Goal: Task Accomplishment & Management: Use online tool/utility

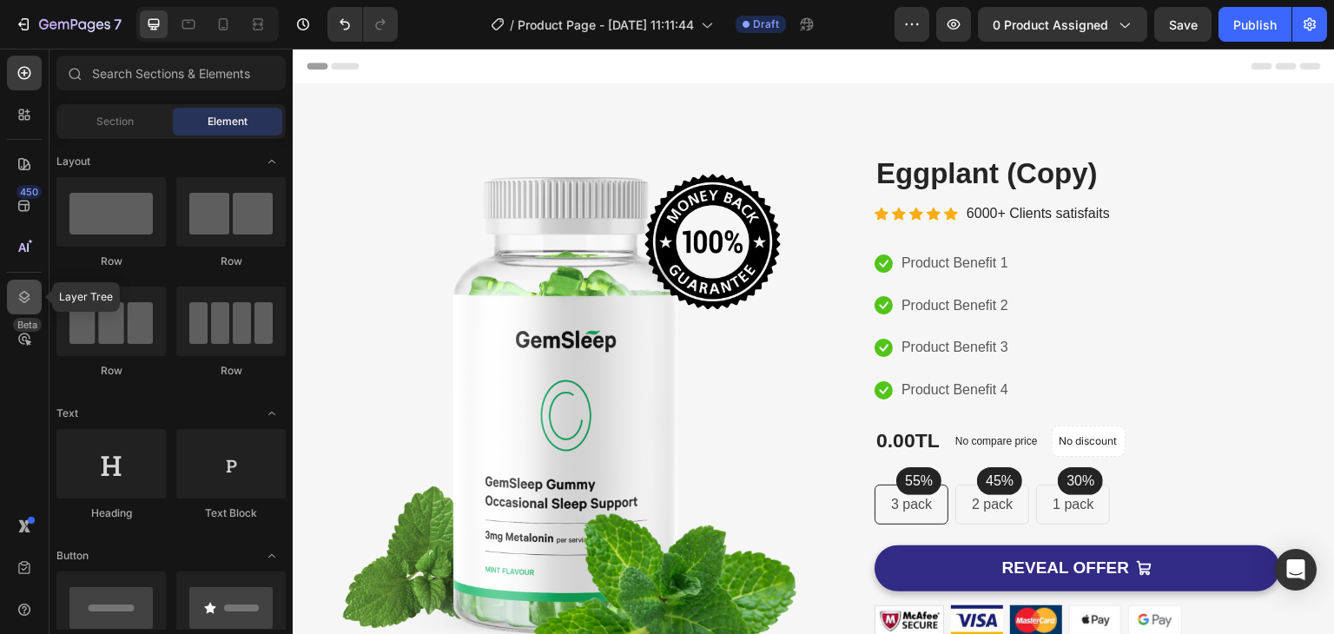
click at [28, 287] on div at bounding box center [24, 297] width 35 height 35
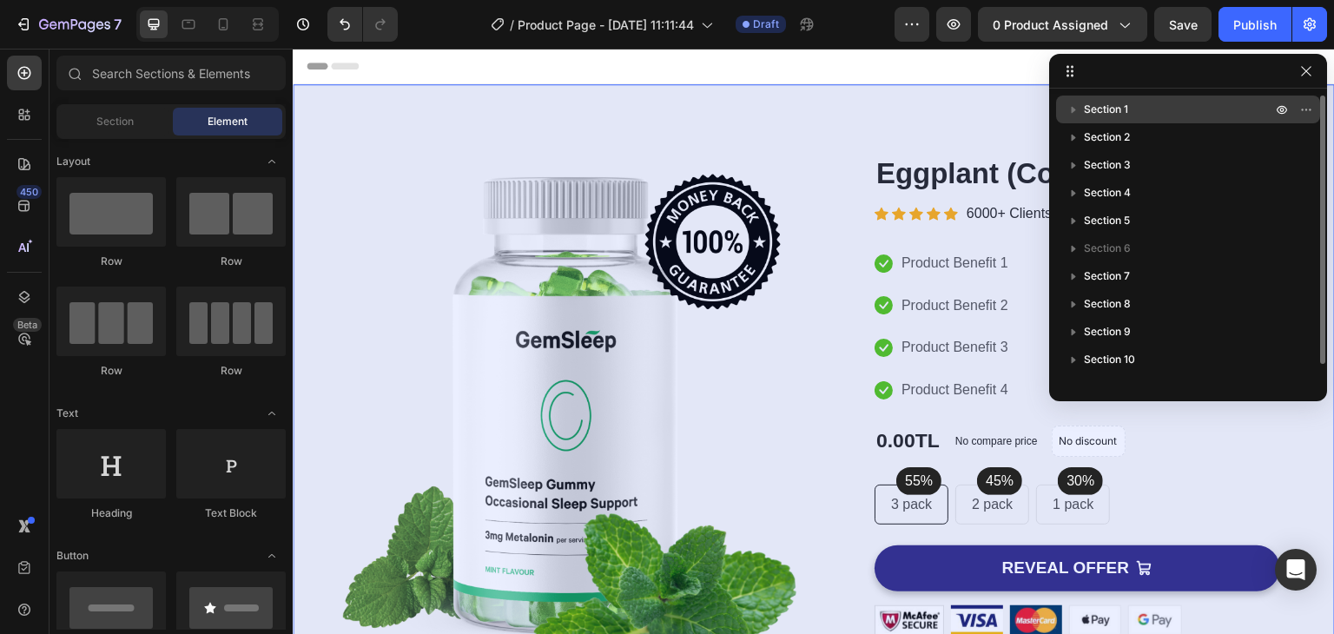
click at [1177, 112] on p "Section 1" at bounding box center [1179, 109] width 191 height 17
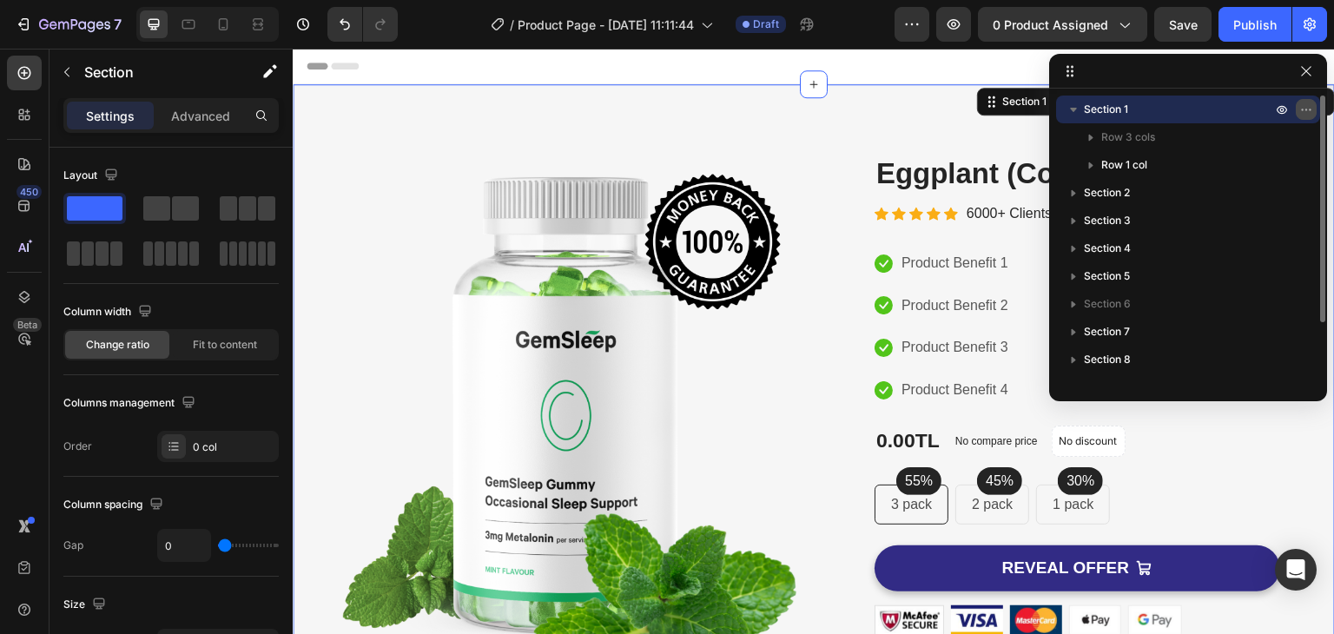
click at [1303, 108] on icon "button" at bounding box center [1307, 110] width 14 height 14
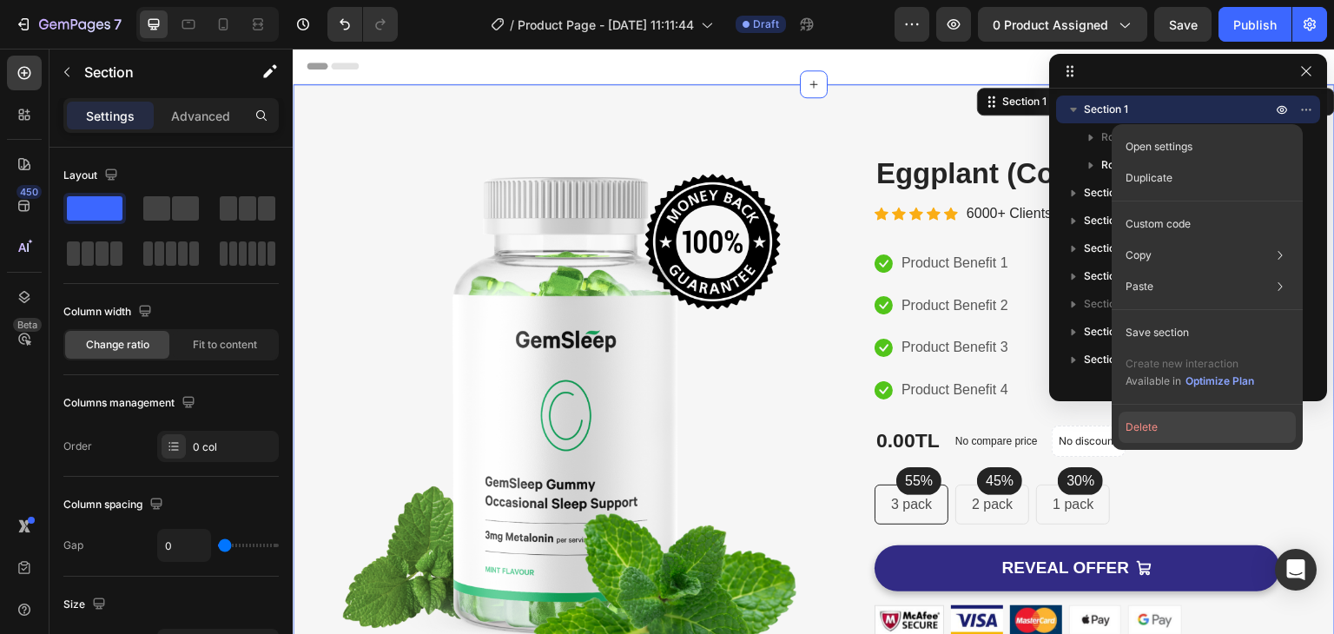
drag, startPoint x: 1203, startPoint y: 430, endPoint x: 909, endPoint y: 371, distance: 300.4
click at [1203, 430] on button "Delete" at bounding box center [1207, 427] width 177 height 31
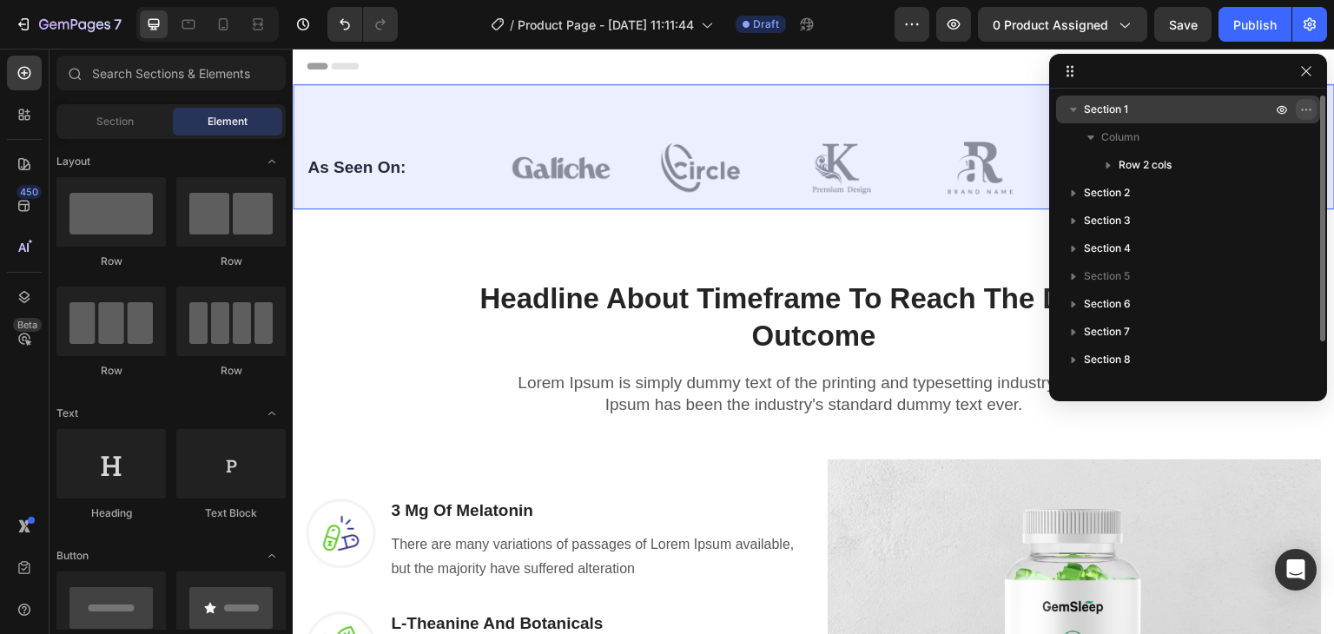
click at [1307, 108] on icon "button" at bounding box center [1307, 110] width 14 height 14
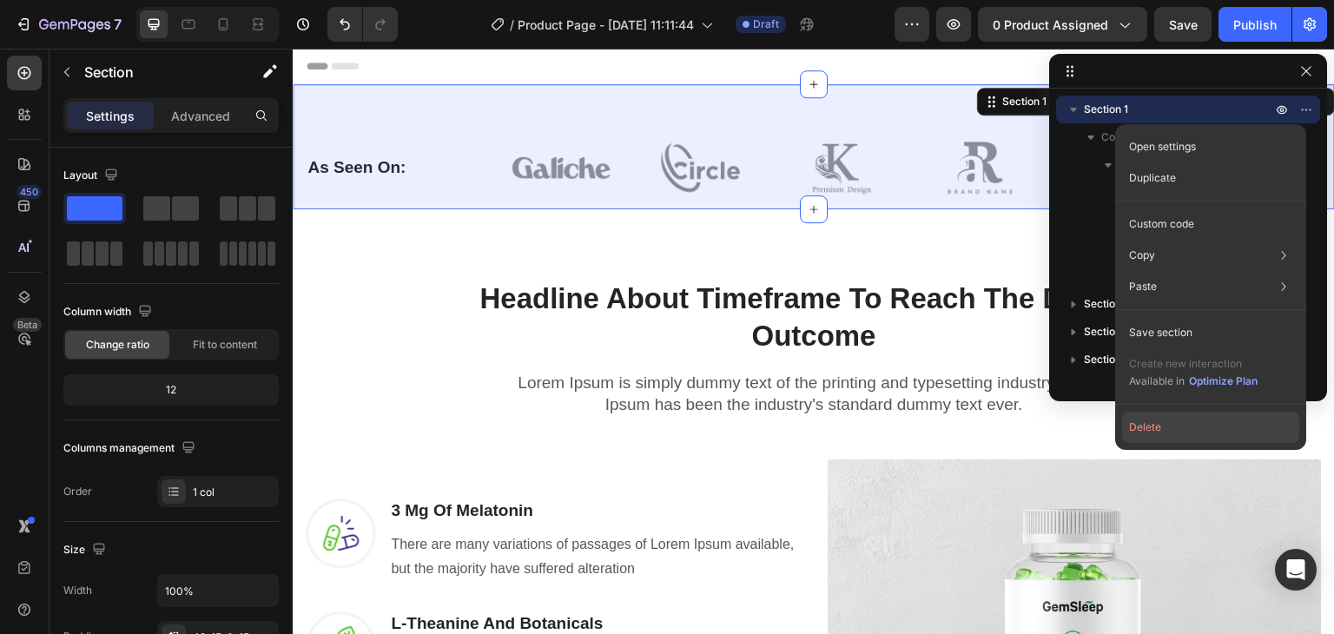
click at [1175, 432] on button "Delete" at bounding box center [1210, 427] width 177 height 31
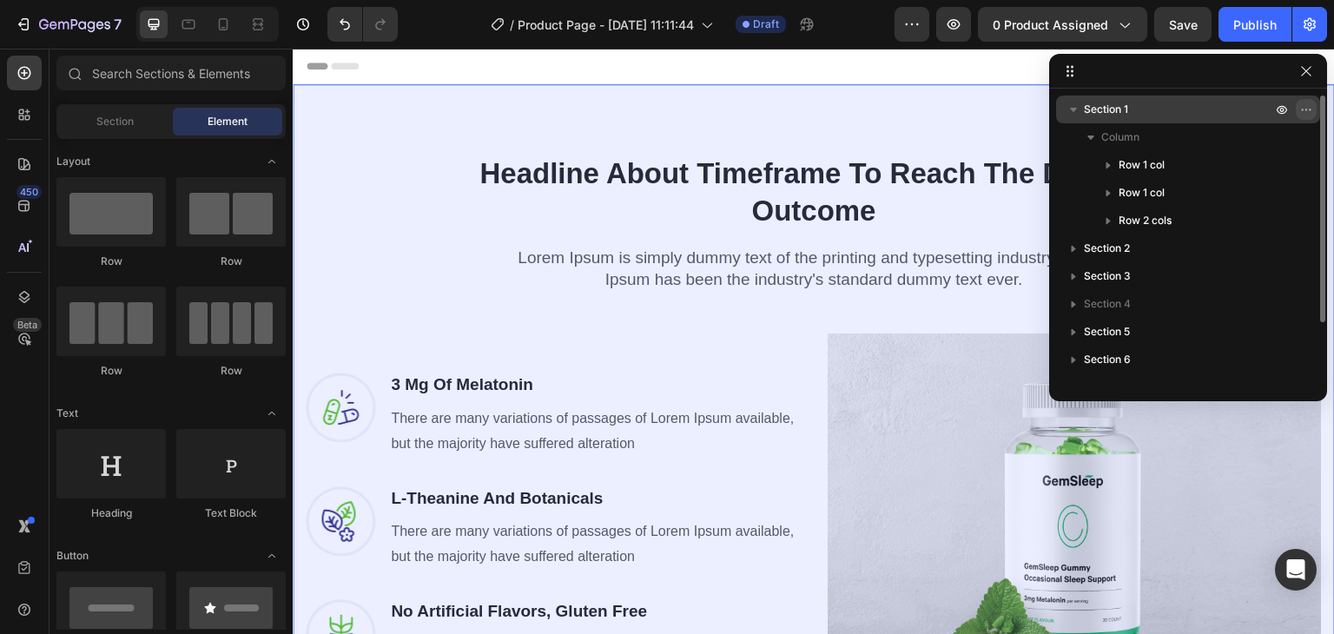
click at [1308, 108] on icon "button" at bounding box center [1307, 110] width 14 height 14
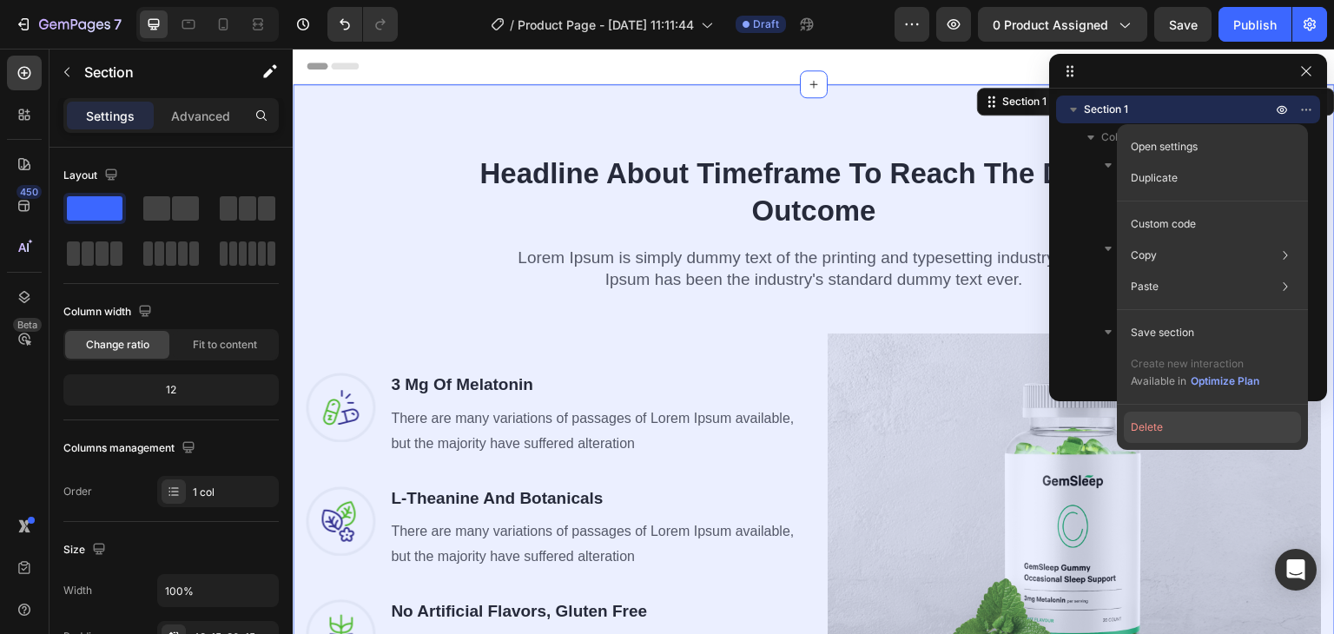
drag, startPoint x: 1202, startPoint y: 425, endPoint x: 910, endPoint y: 370, distance: 297.9
click at [1202, 425] on button "Delete" at bounding box center [1212, 427] width 177 height 31
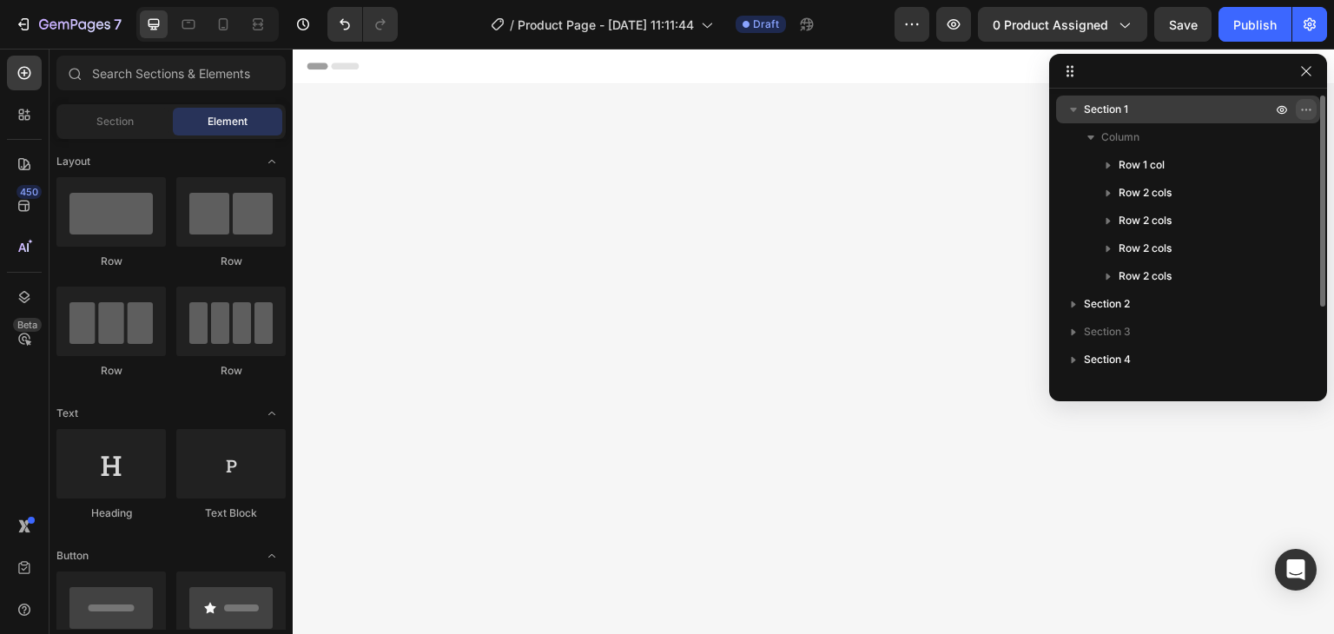
click at [1307, 106] on icon "button" at bounding box center [1307, 110] width 14 height 14
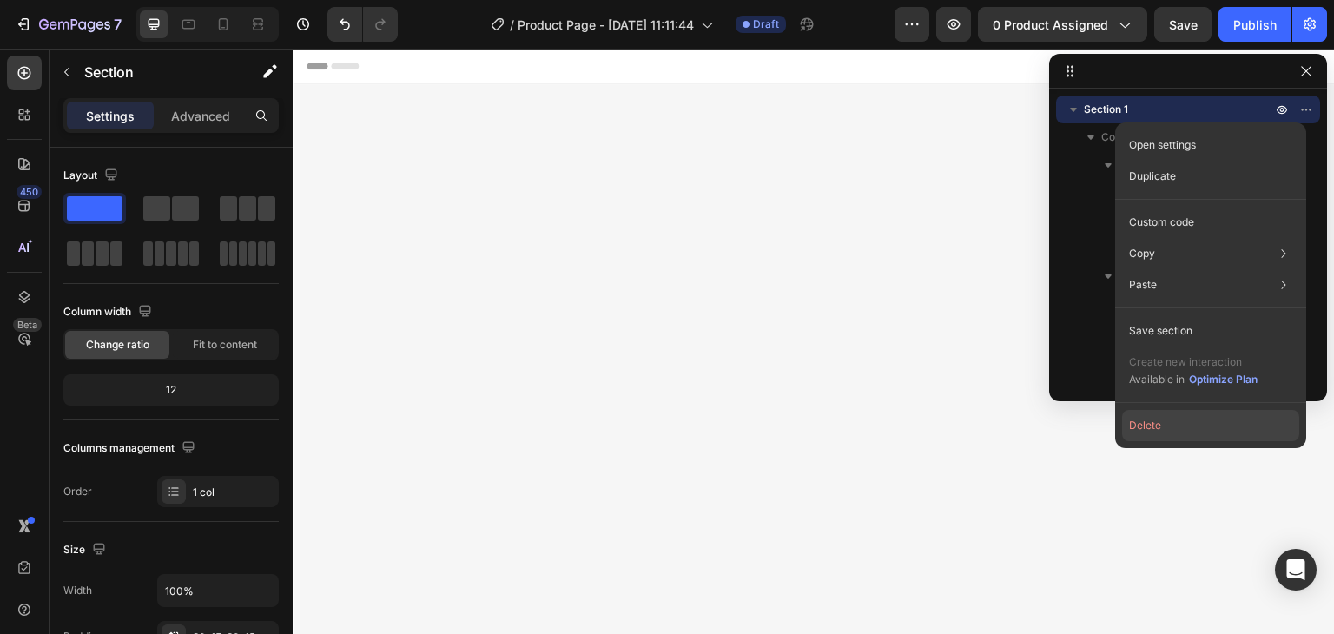
click at [1161, 429] on button "Delete" at bounding box center [1210, 425] width 177 height 31
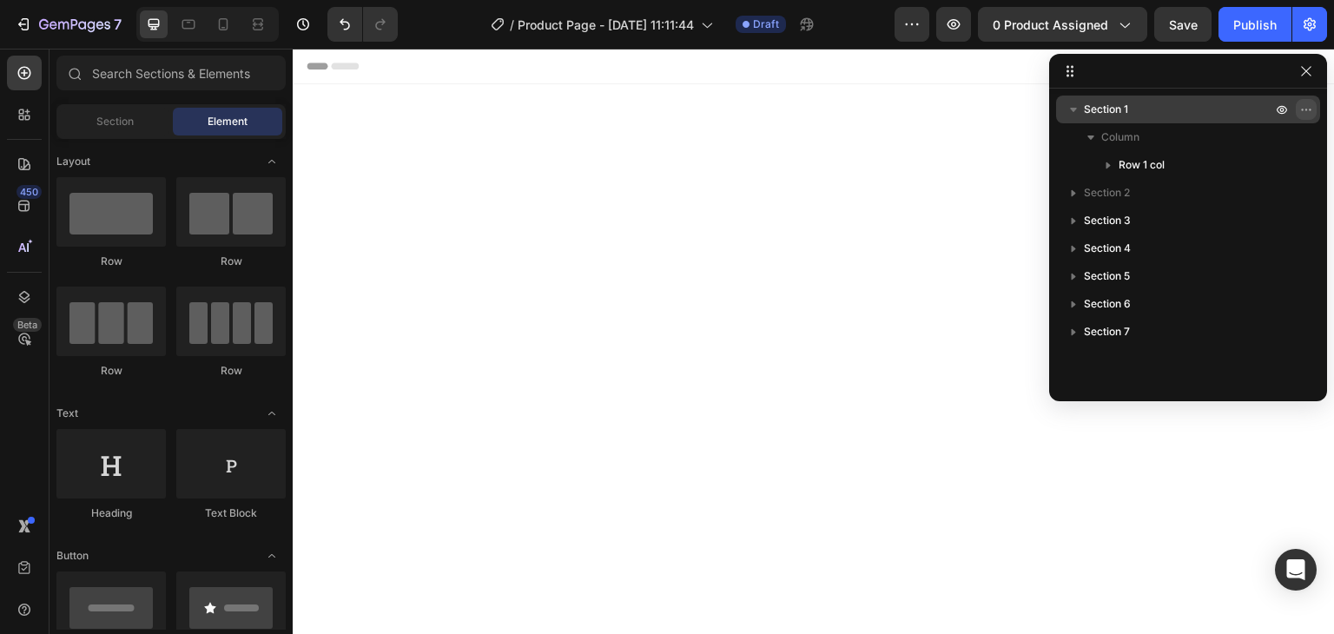
click at [1308, 105] on icon "button" at bounding box center [1307, 110] width 14 height 14
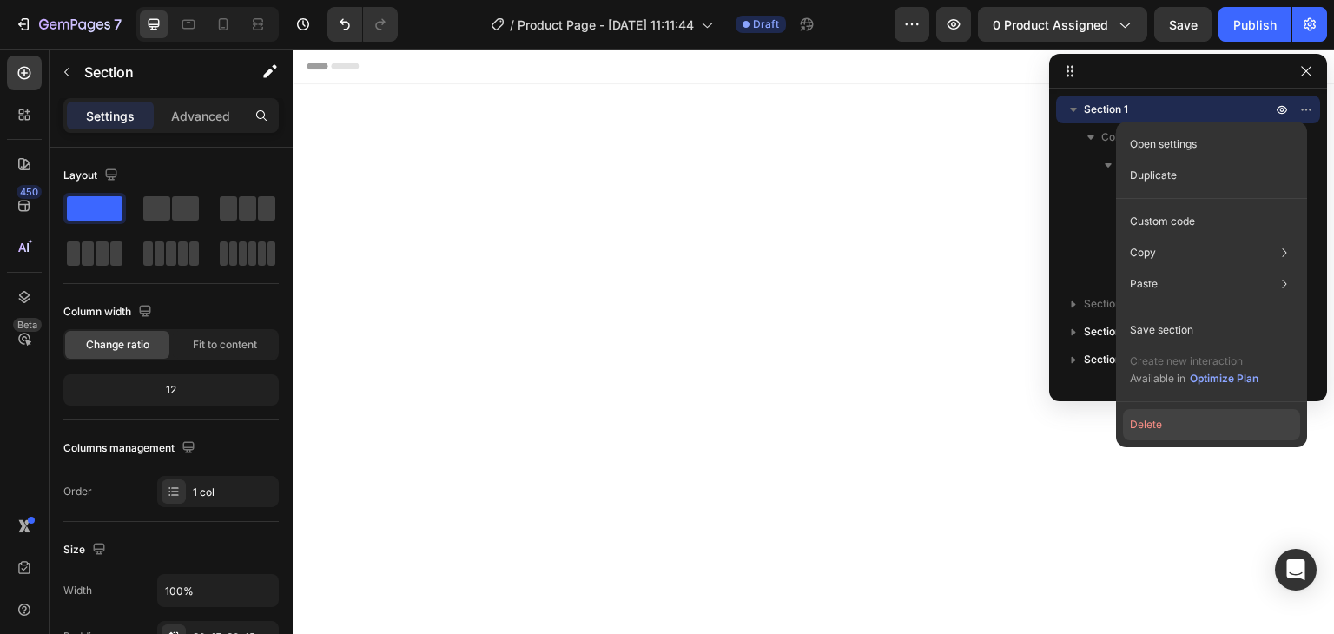
click at [1168, 423] on button "Delete" at bounding box center [1211, 424] width 177 height 31
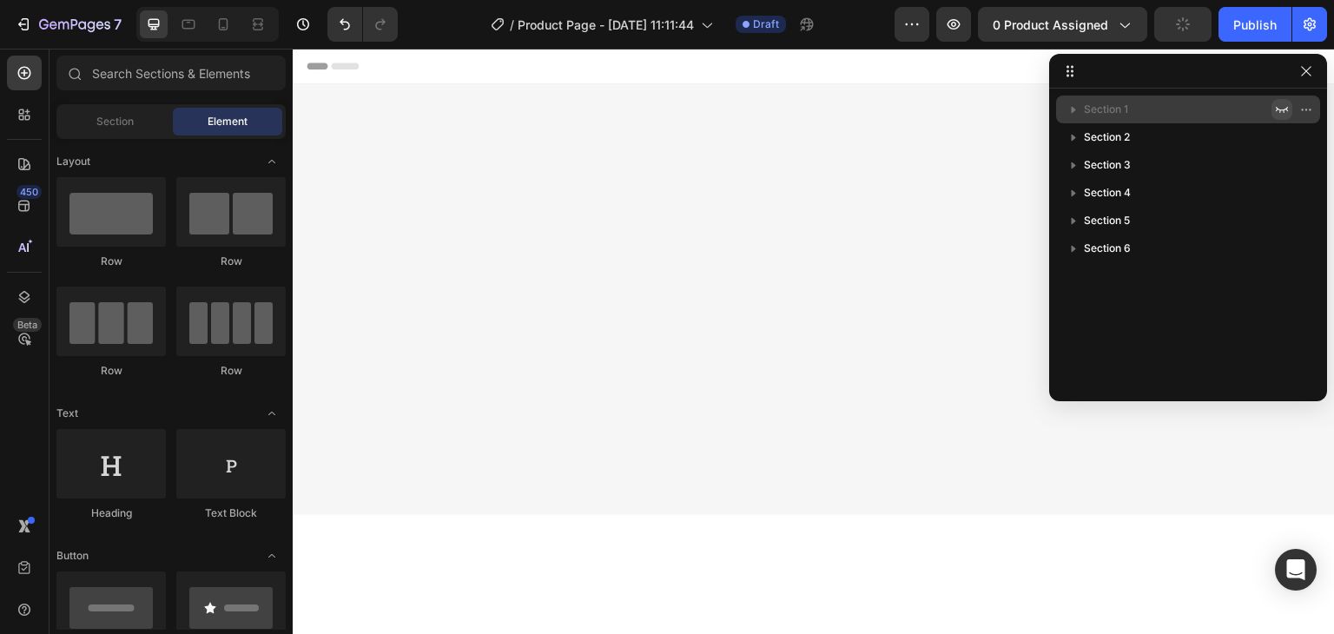
click at [1278, 105] on icon "button" at bounding box center [1282, 110] width 14 height 14
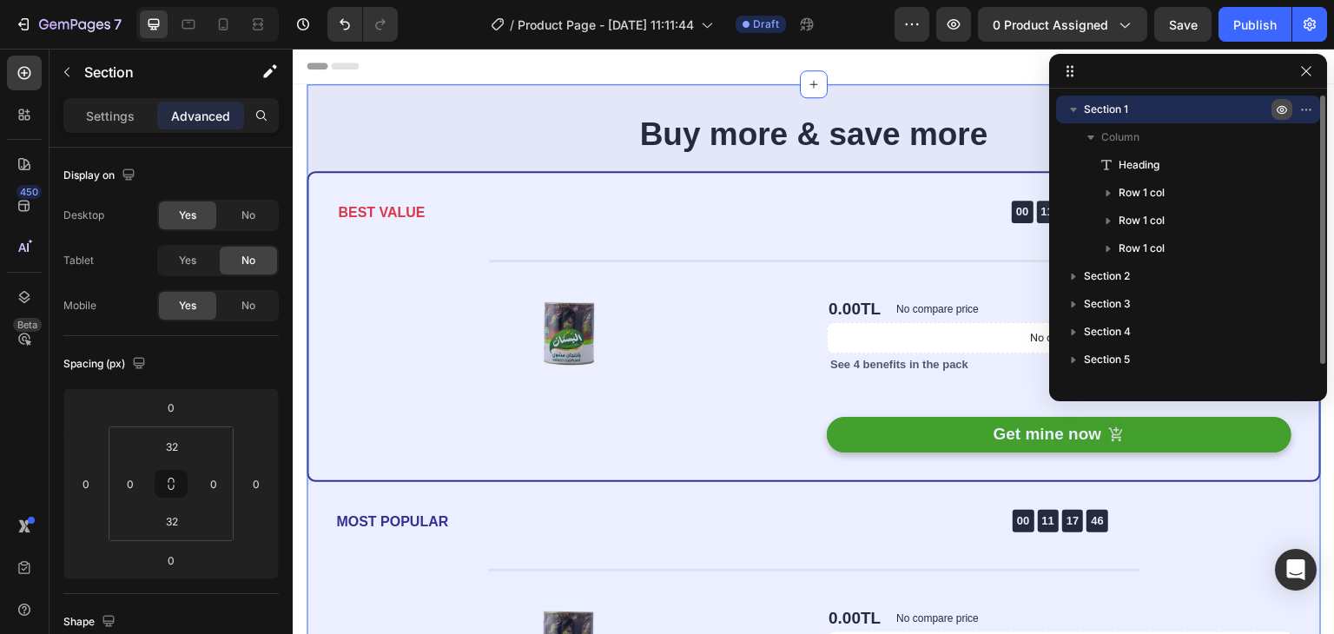
click at [1278, 105] on icon "button" at bounding box center [1282, 110] width 14 height 14
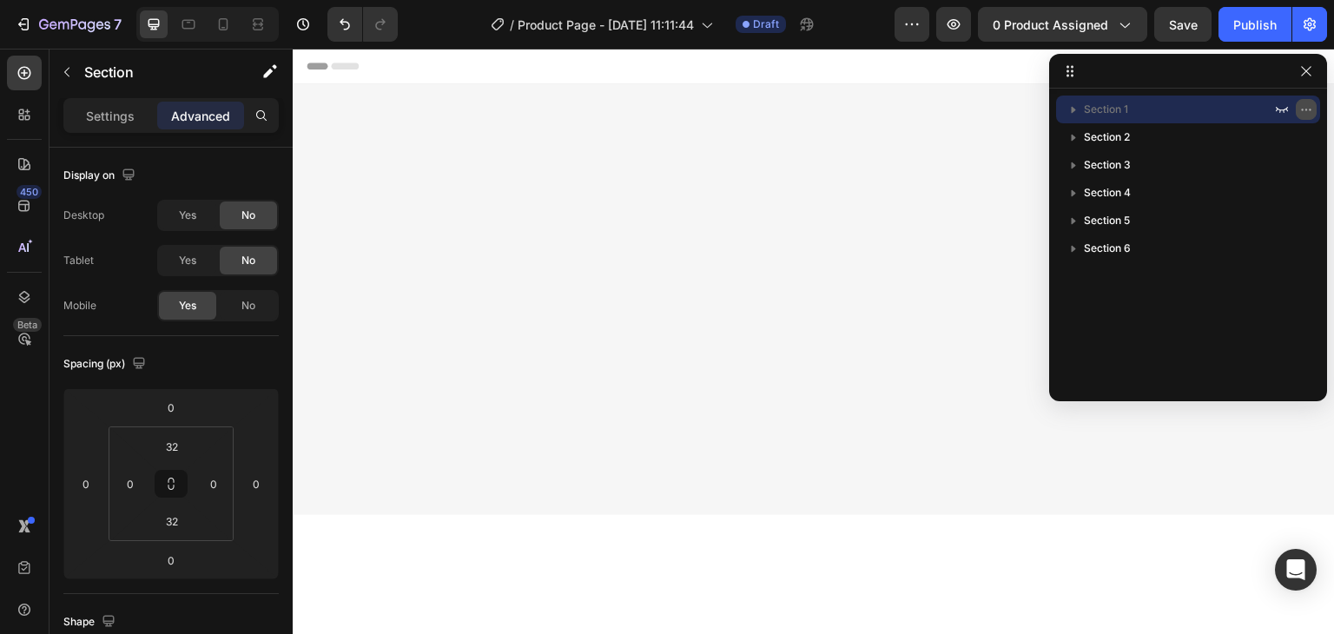
click at [1302, 105] on icon "button" at bounding box center [1307, 110] width 14 height 14
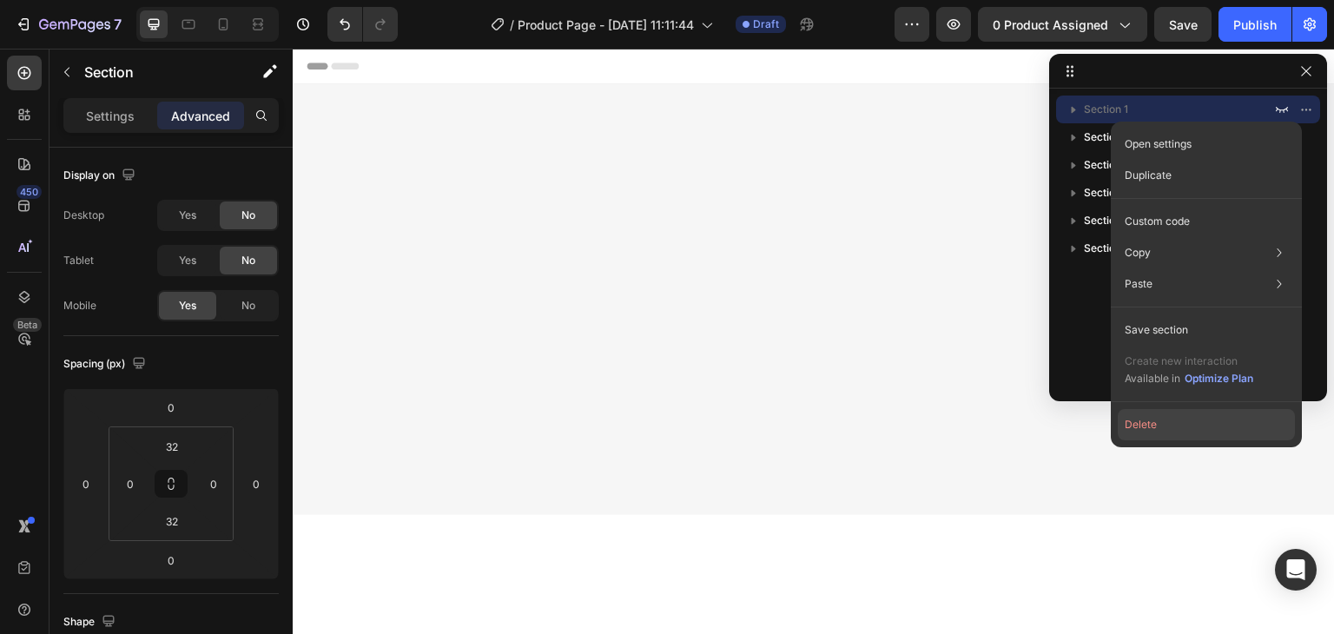
click at [1218, 425] on button "Delete" at bounding box center [1206, 424] width 177 height 31
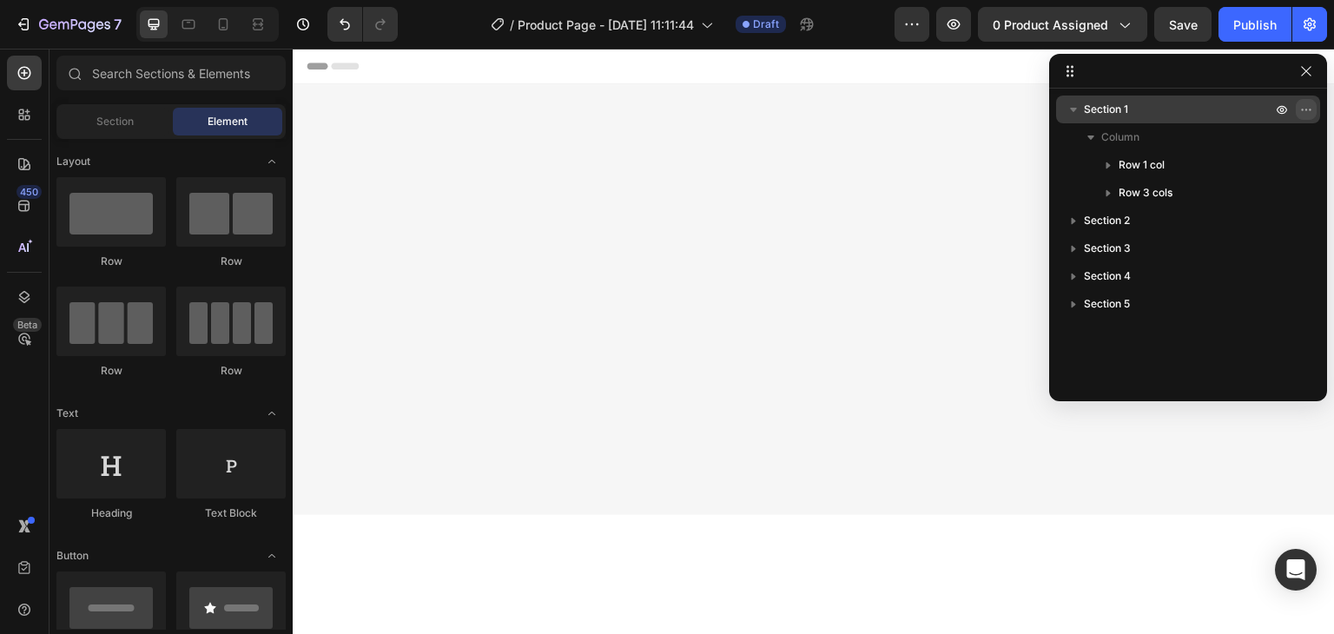
click at [1308, 104] on icon "button" at bounding box center [1307, 110] width 14 height 14
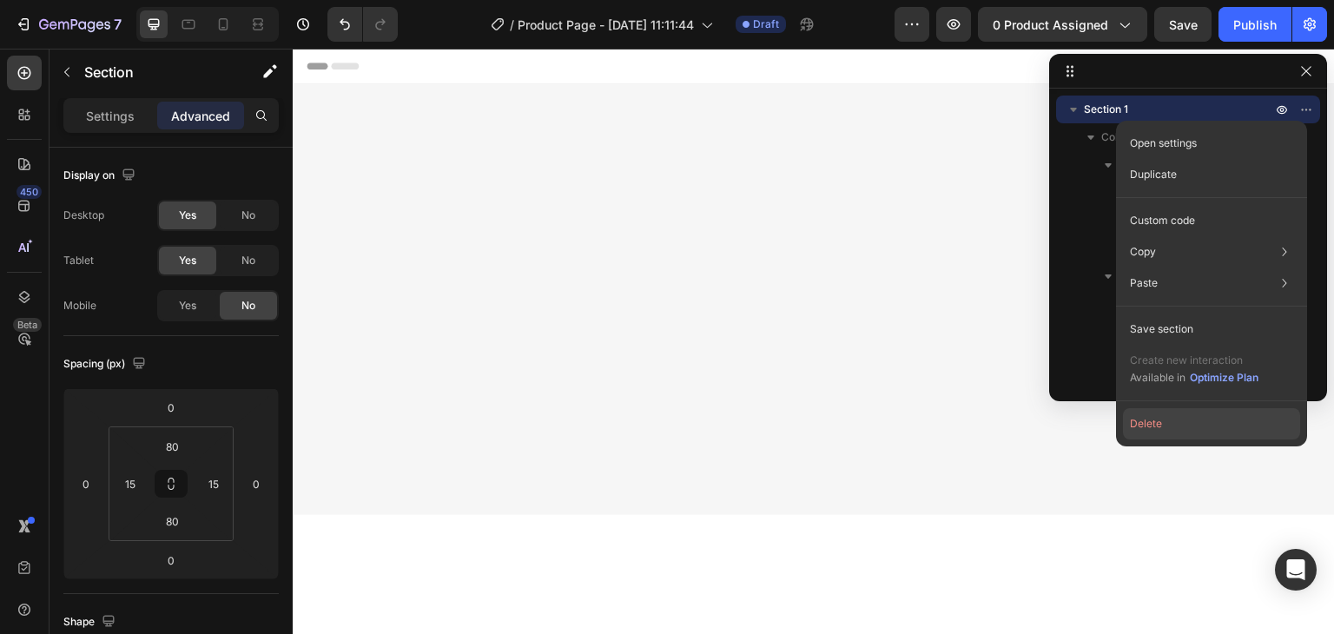
click at [1222, 417] on button "Delete" at bounding box center [1211, 423] width 177 height 31
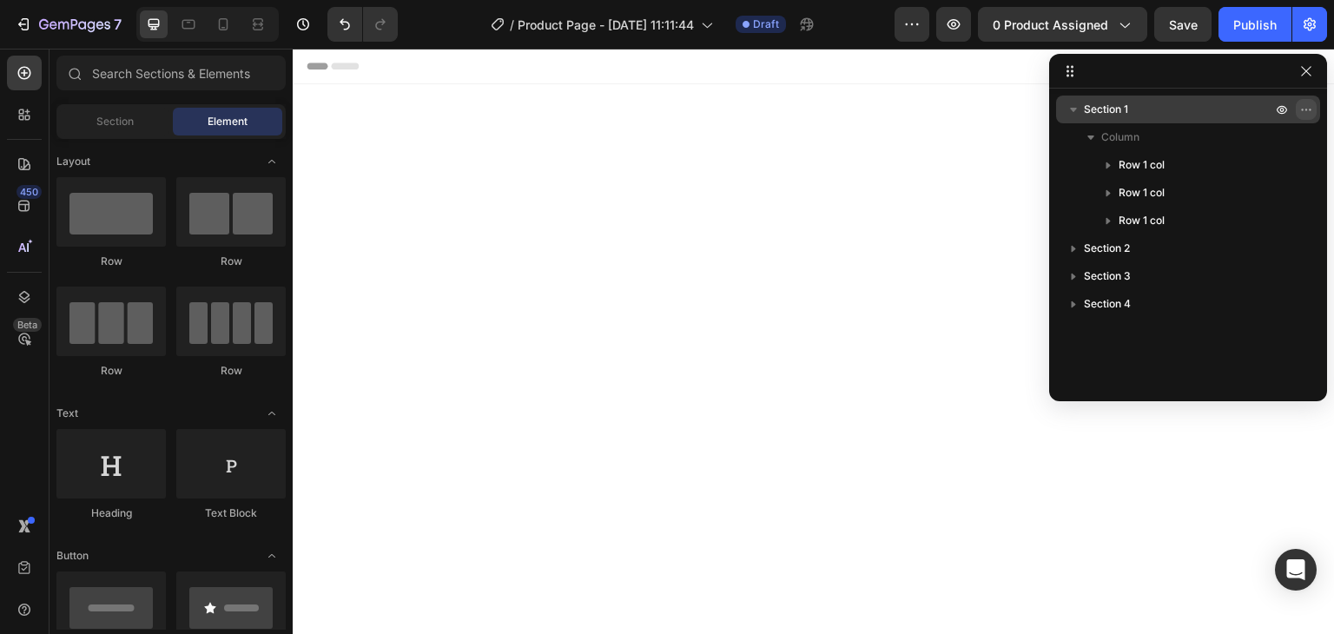
click at [1310, 113] on icon "button" at bounding box center [1307, 110] width 14 height 14
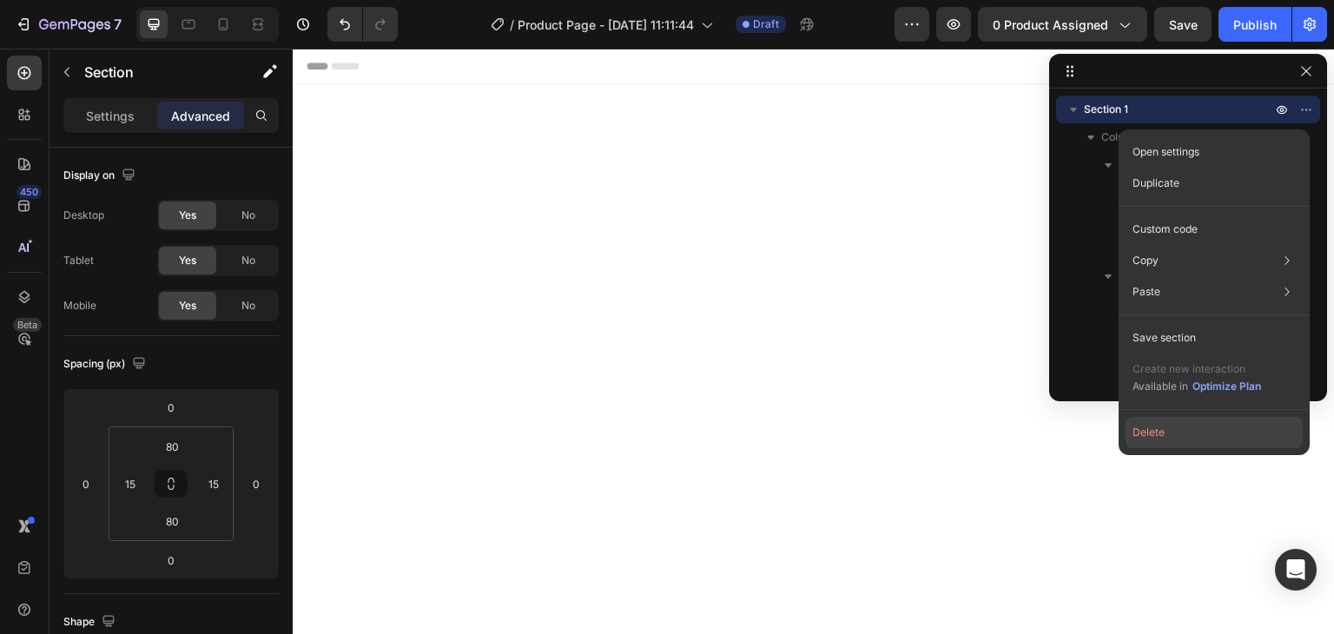
click at [1204, 425] on button "Delete" at bounding box center [1214, 432] width 177 height 31
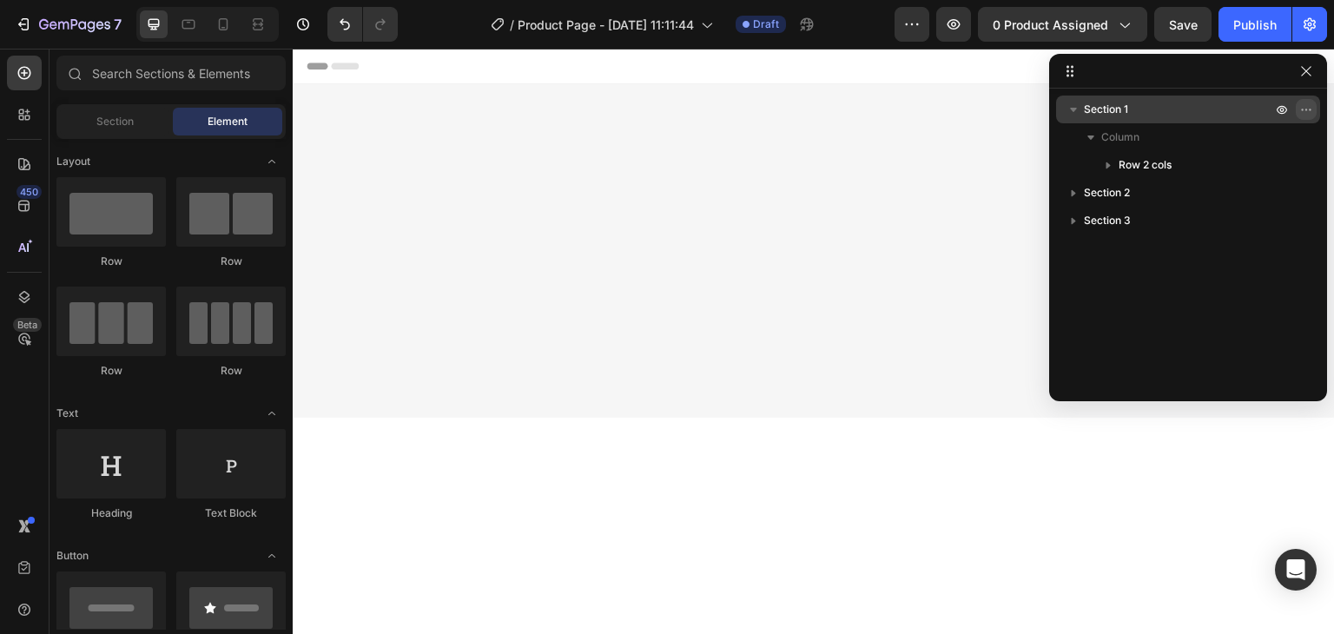
click at [1301, 105] on icon "button" at bounding box center [1307, 110] width 14 height 14
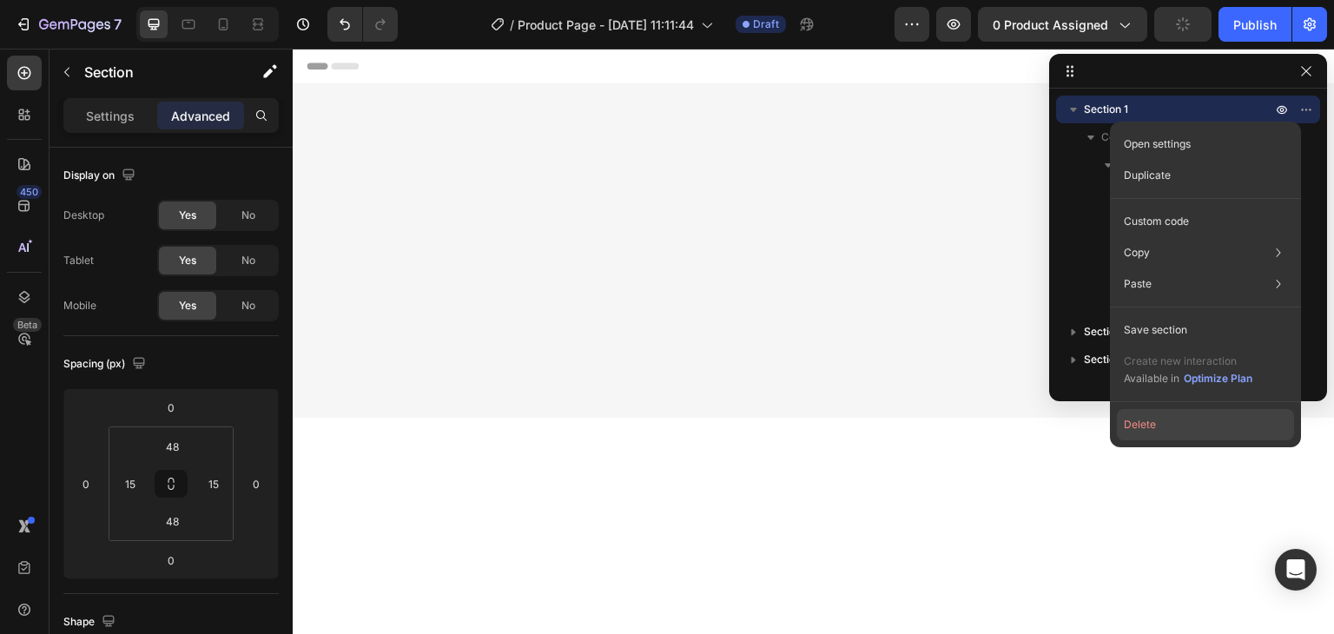
click at [1191, 418] on button "Delete" at bounding box center [1205, 424] width 177 height 31
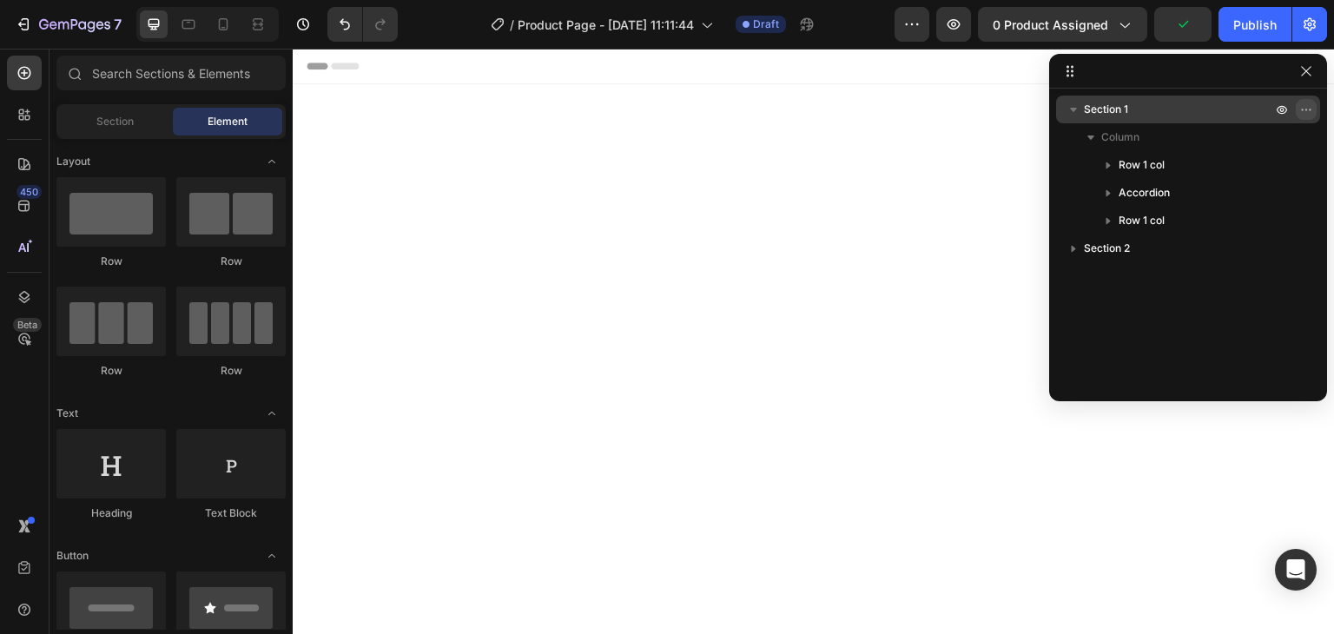
click at [1308, 112] on icon "button" at bounding box center [1307, 110] width 14 height 14
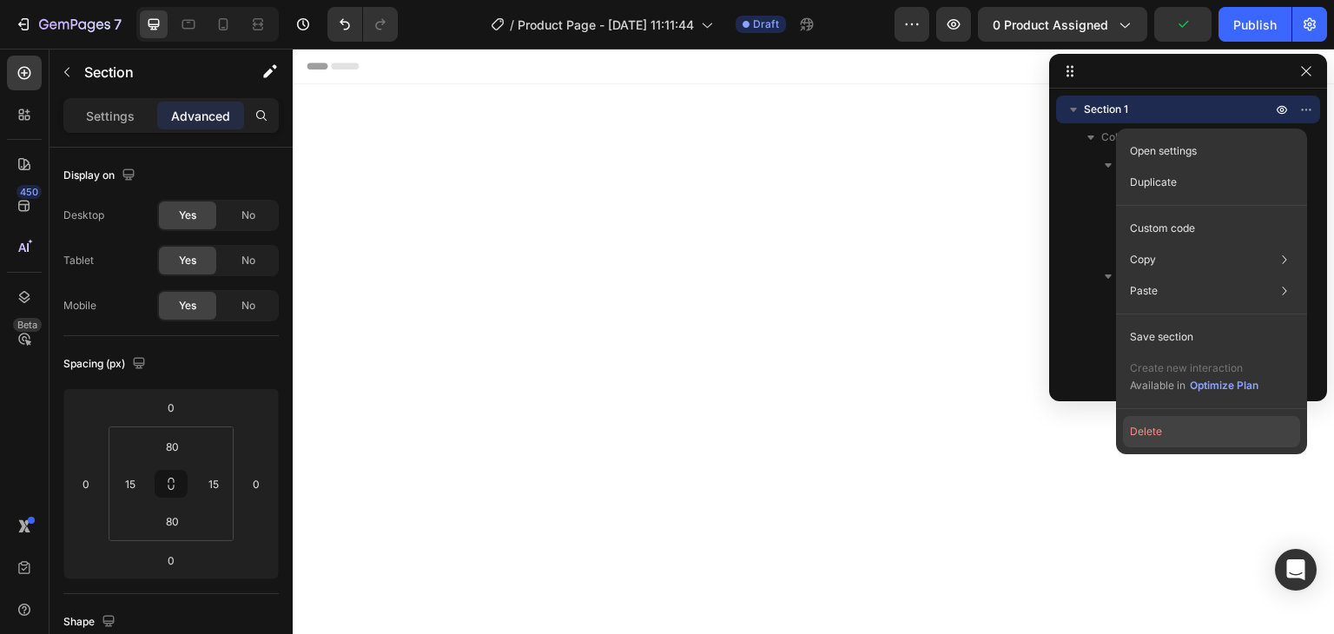
click at [1190, 439] on button "Delete" at bounding box center [1211, 431] width 177 height 31
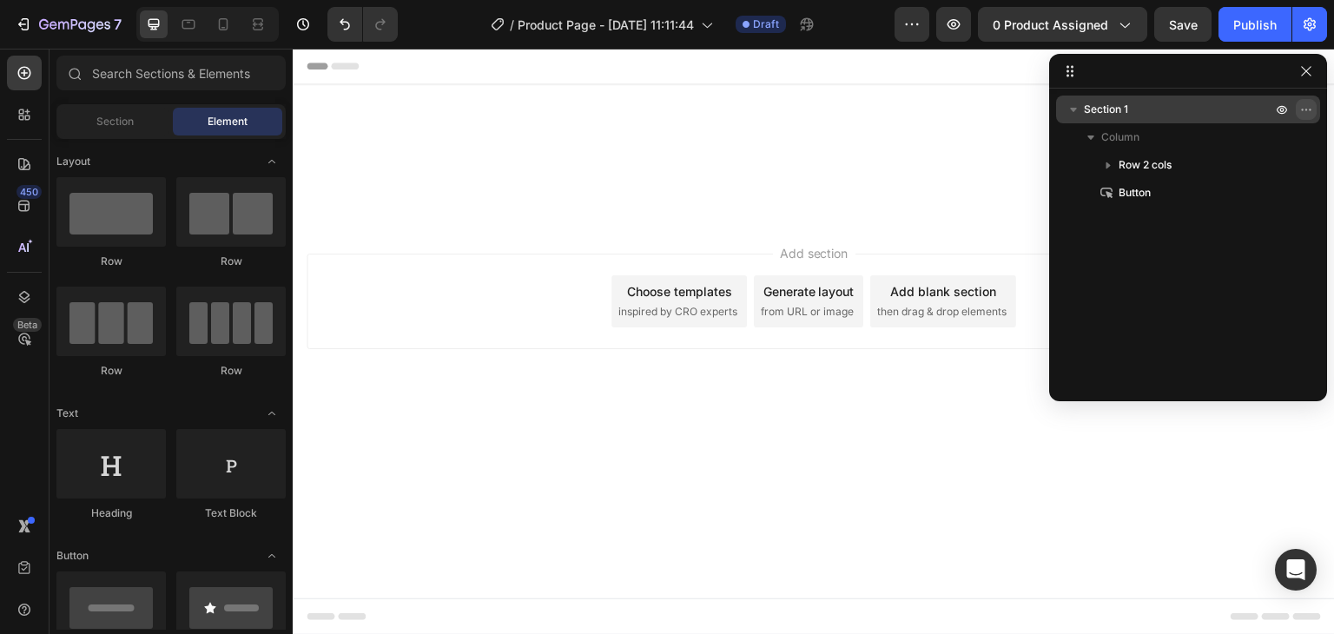
click at [1308, 109] on icon "button" at bounding box center [1307, 110] width 14 height 14
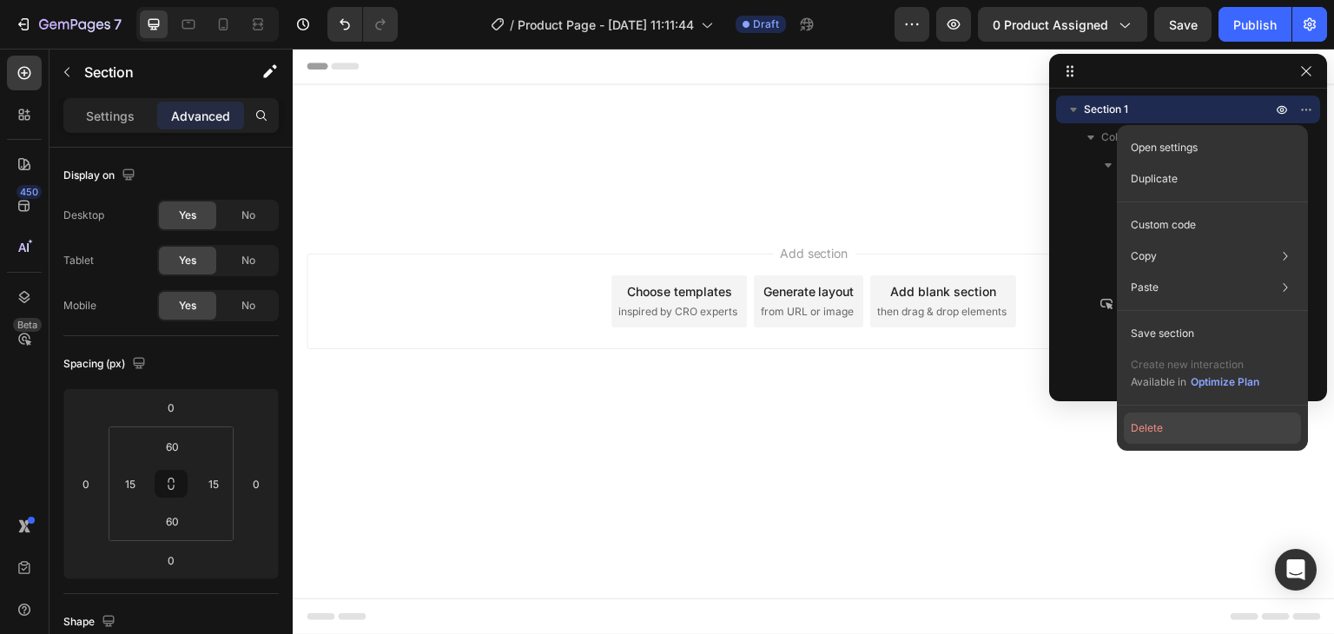
click at [1189, 431] on button "Delete" at bounding box center [1212, 428] width 177 height 31
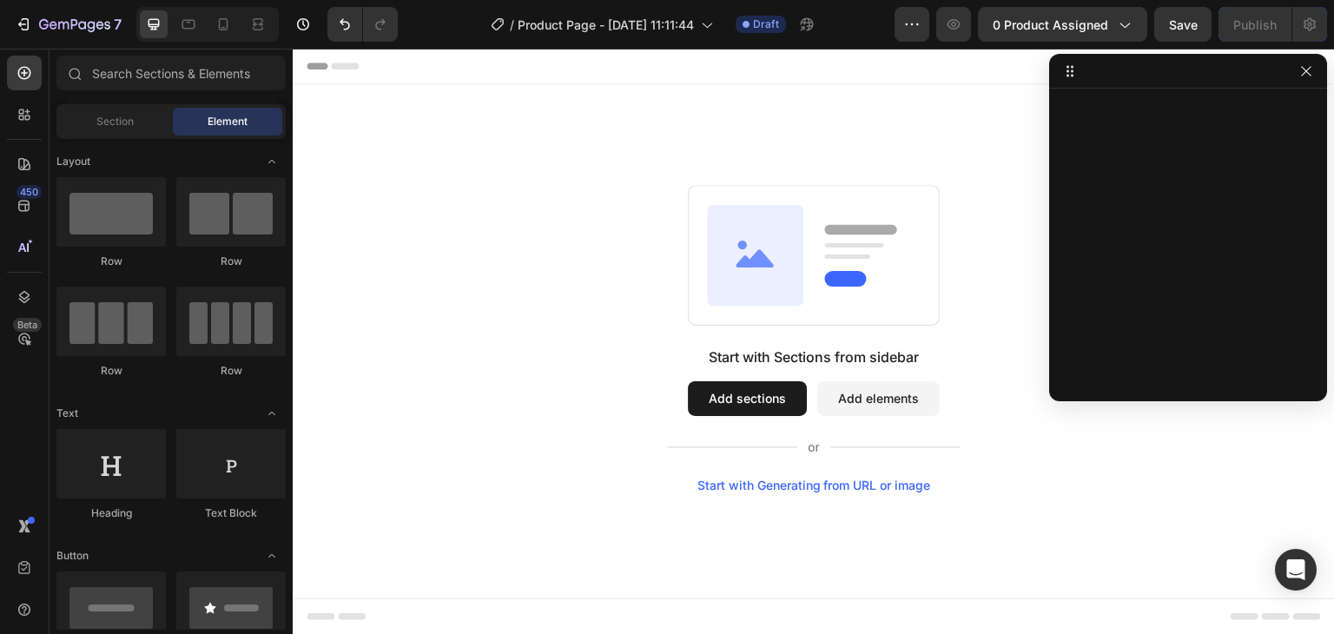
click at [709, 399] on button "Add sections" at bounding box center [747, 398] width 119 height 35
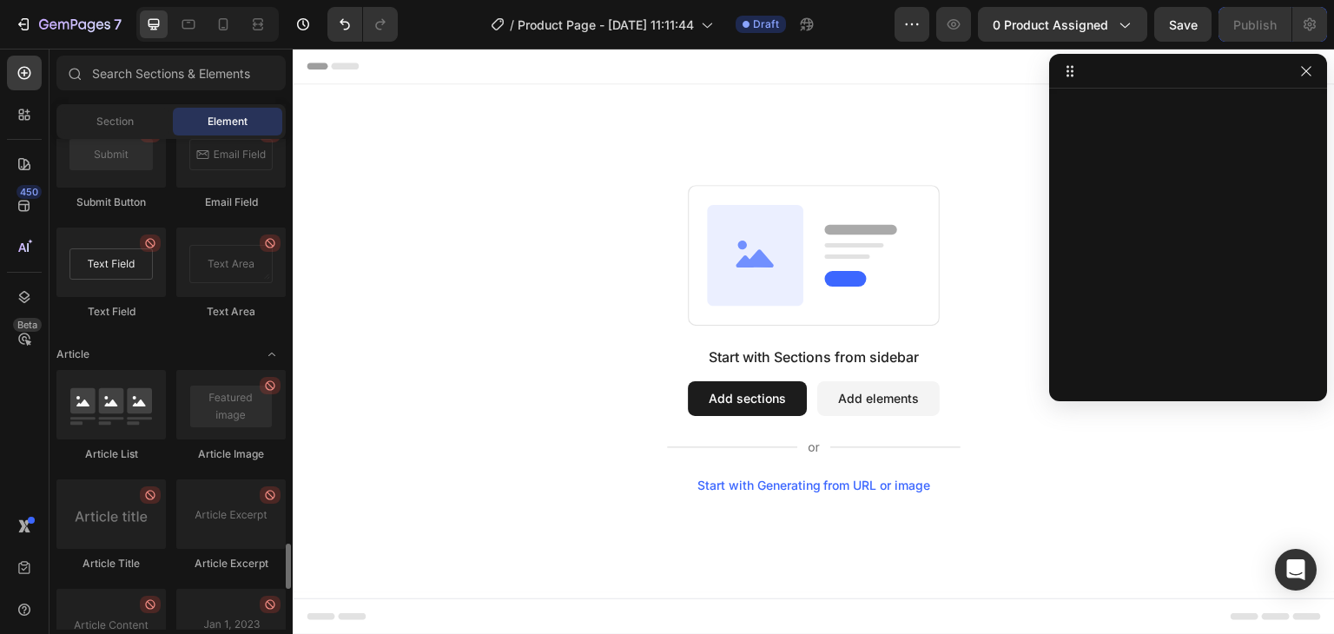
scroll to position [4773, 0]
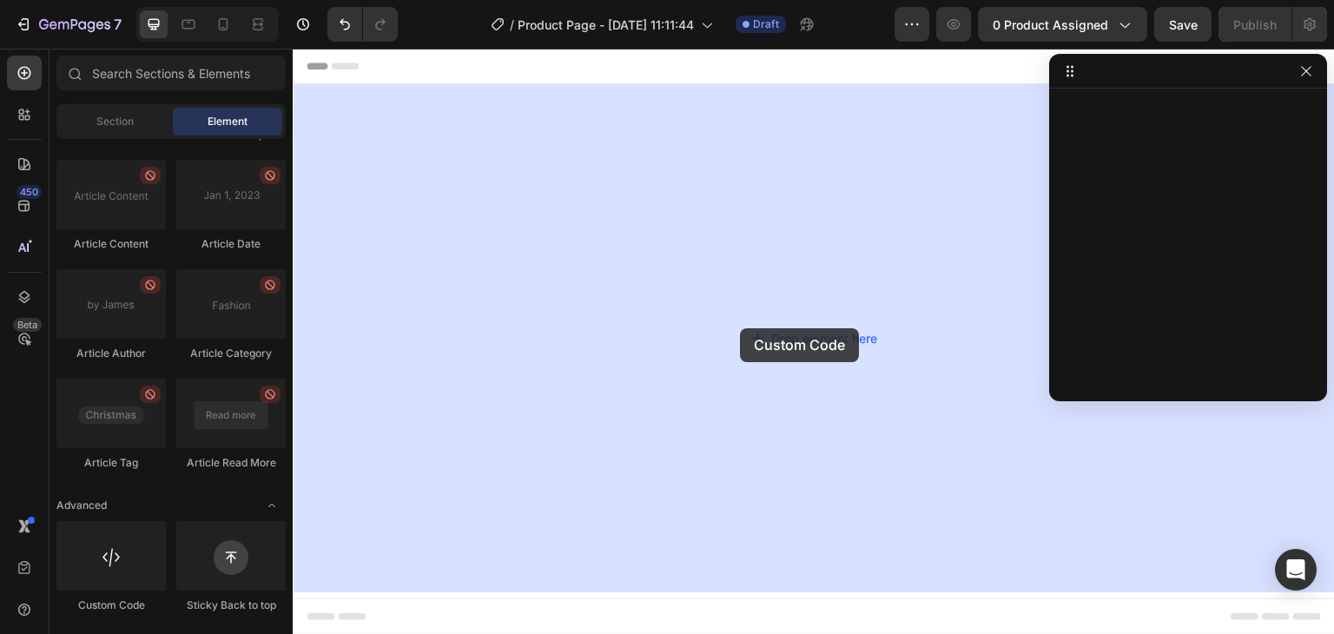
drag, startPoint x: 411, startPoint y: 619, endPoint x: 740, endPoint y: 328, distance: 439.5
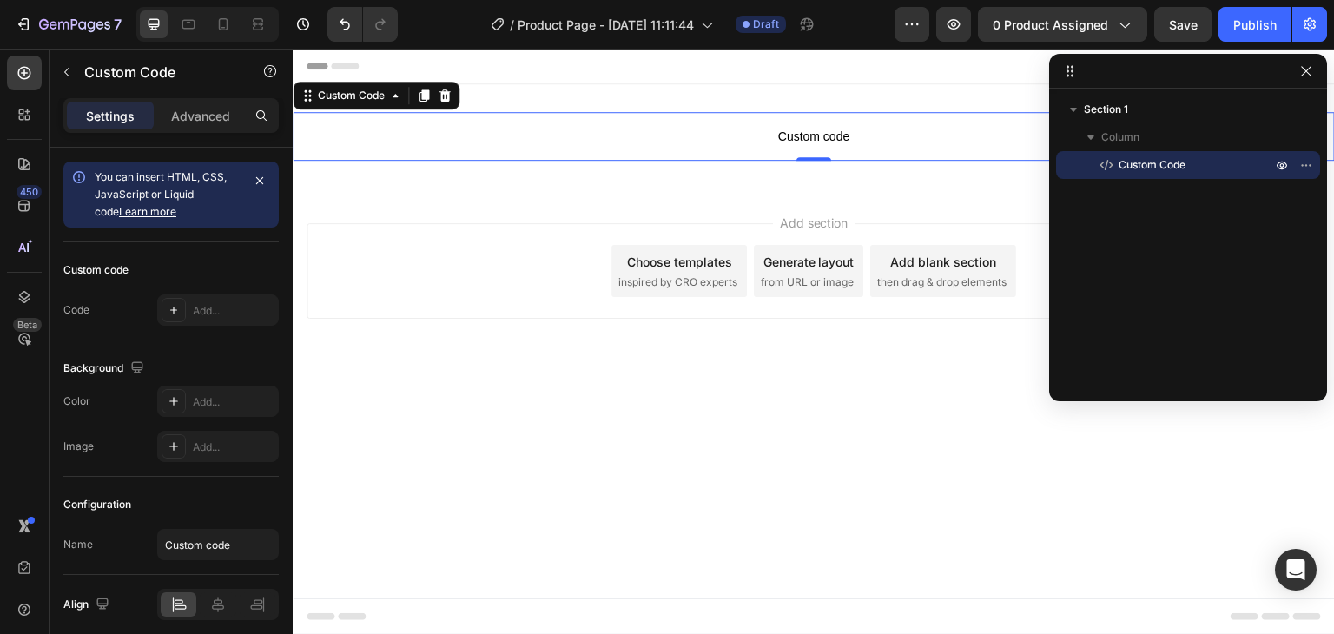
click at [772, 140] on span "Custom code" at bounding box center [814, 136] width 1043 height 21
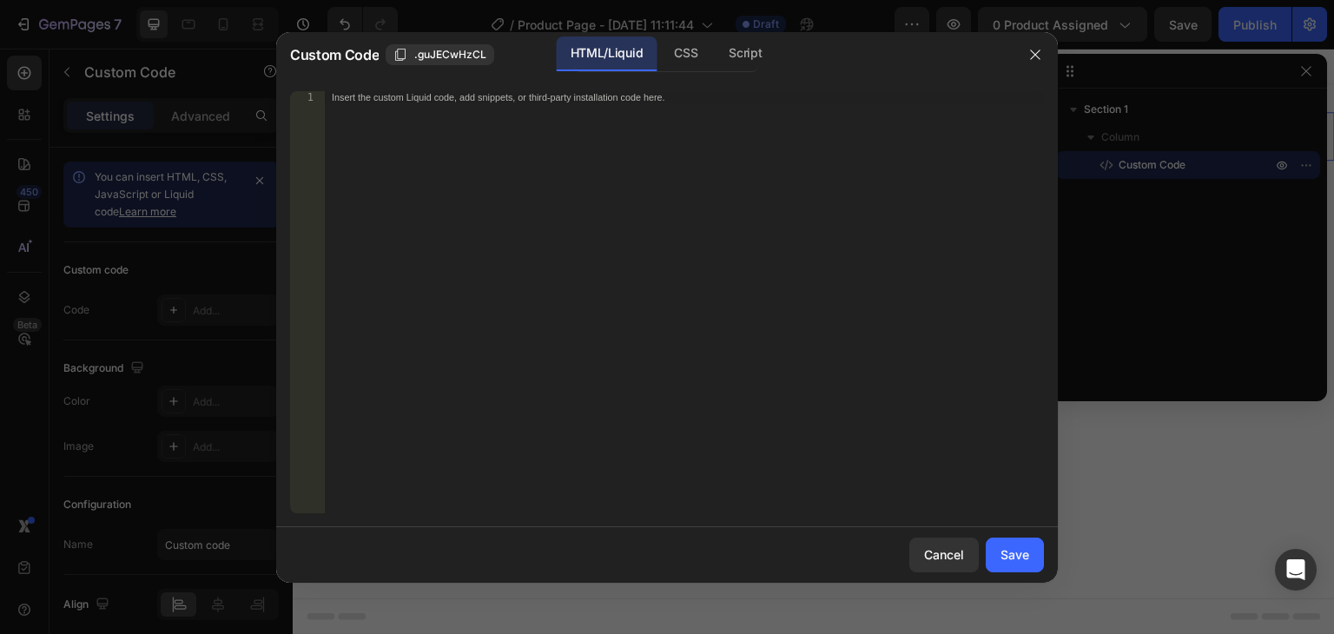
click at [636, 287] on div "Insert the custom Liquid code, add snippets, or third-party installation code h…" at bounding box center [684, 314] width 719 height 447
paste textarea "[URL][DOMAIN_NAME]"
type textarea "[URL][DOMAIN_NAME]"
click at [395, 119] on div "Insert the custom Liquid code, add snippets, or third-party installation code h…" at bounding box center [684, 314] width 719 height 447
paste textarea "</script>"
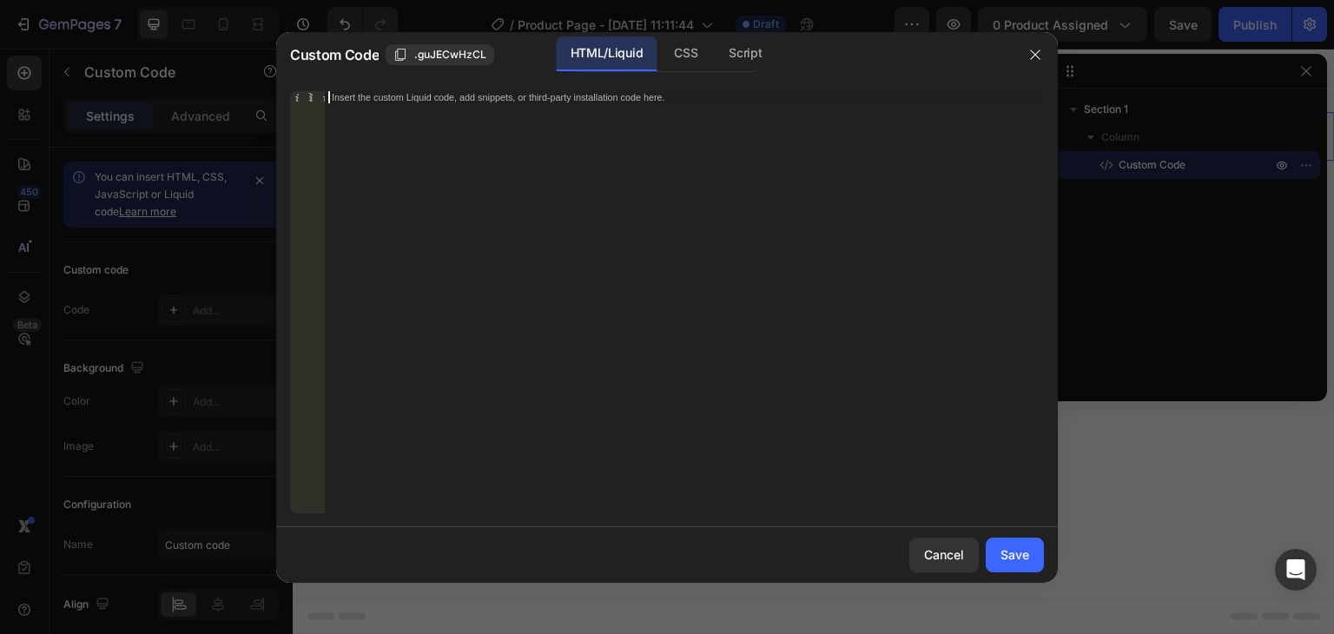
type textarea "</script>"
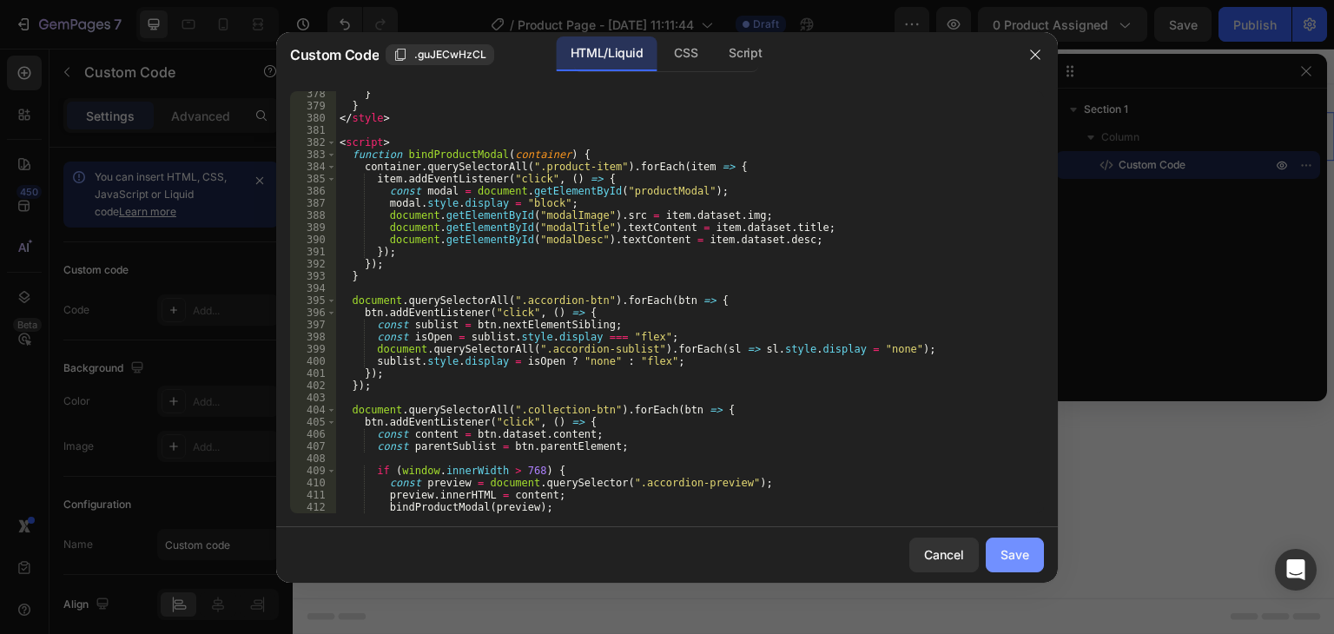
click at [1031, 559] on button "Save" at bounding box center [1015, 555] width 58 height 35
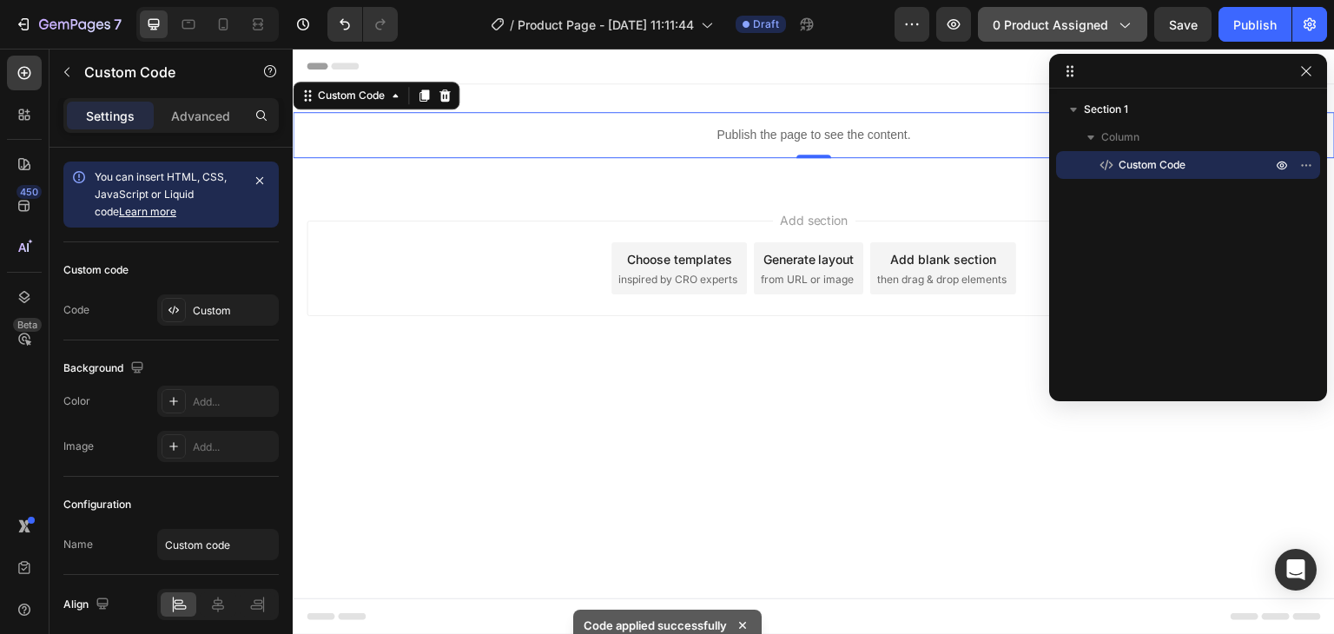
click at [1123, 22] on icon "button" at bounding box center [1124, 24] width 17 height 17
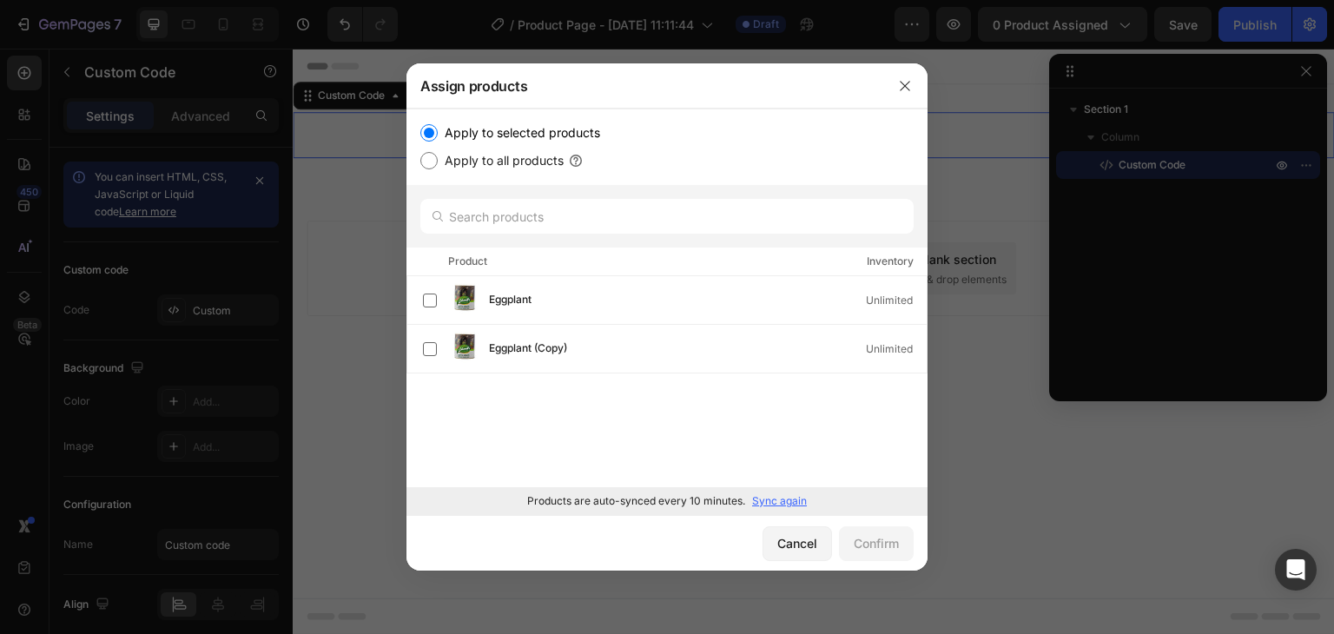
click at [514, 153] on label "Apply to all products" at bounding box center [501, 160] width 126 height 21
click at [438, 153] on input "Apply to all products" at bounding box center [428, 160] width 17 height 17
radio input "true"
click at [863, 545] on div "Confirm" at bounding box center [876, 543] width 45 height 18
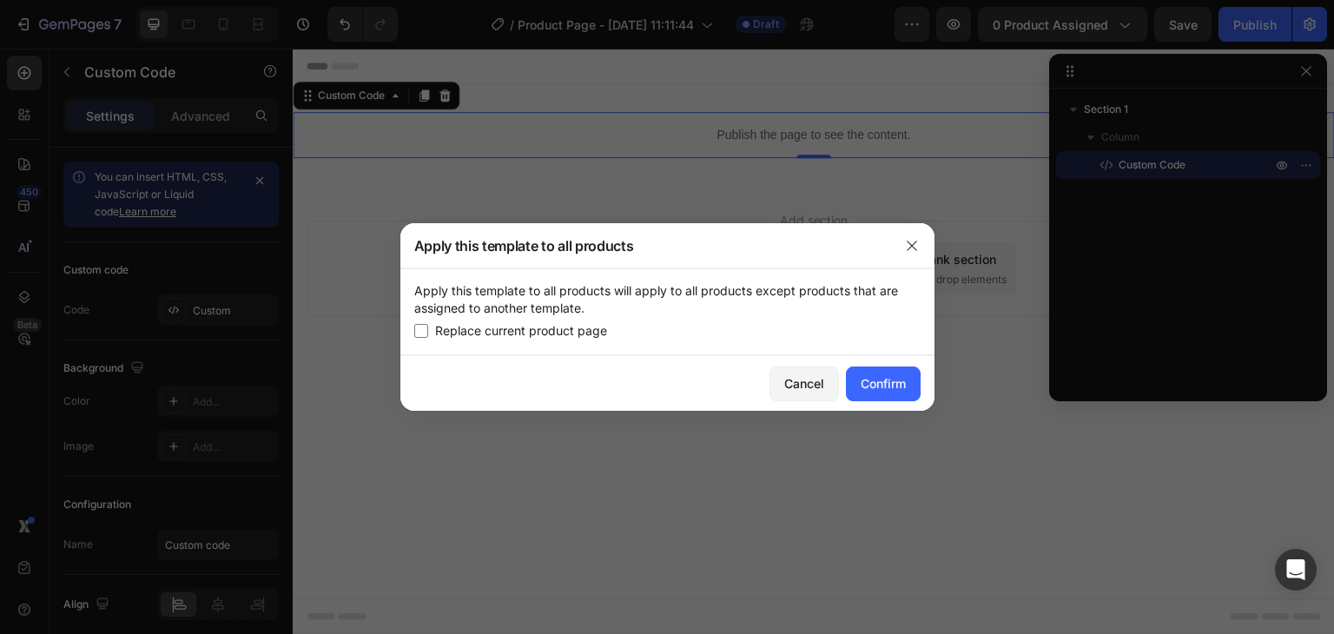
click at [562, 331] on span "Replace current product page" at bounding box center [521, 331] width 172 height 21
checkbox input "true"
click at [878, 374] on button "Confirm" at bounding box center [883, 384] width 75 height 35
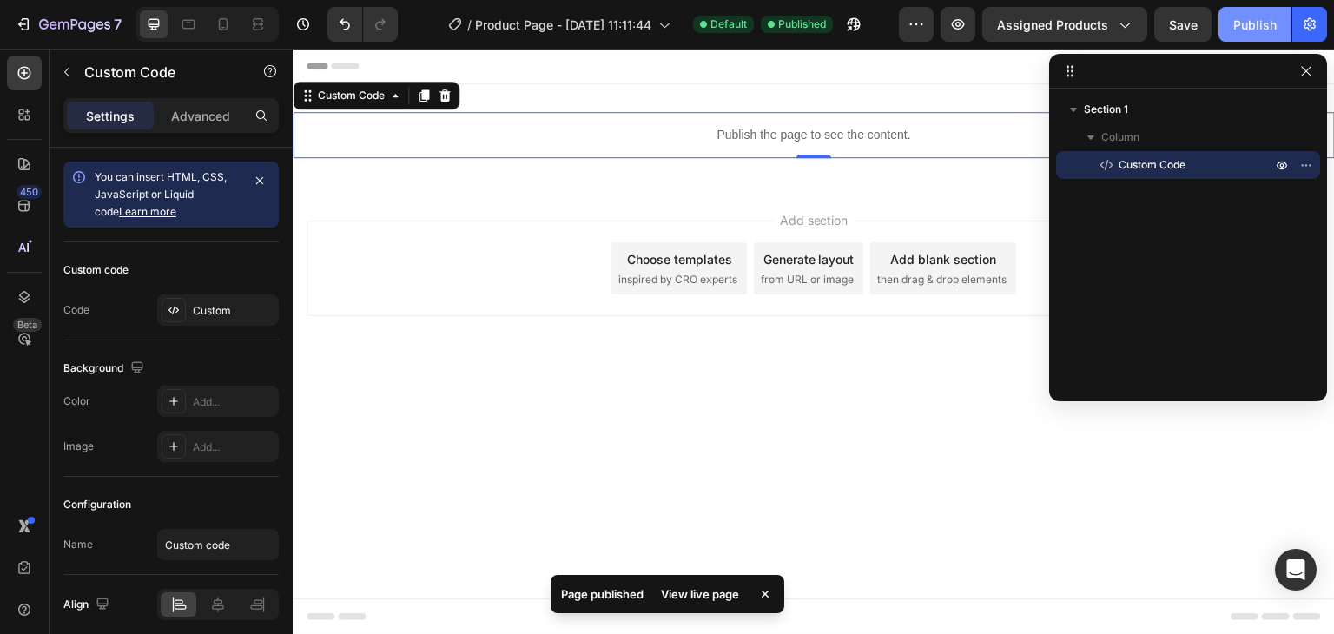
click at [1263, 27] on div "Publish" at bounding box center [1255, 25] width 43 height 18
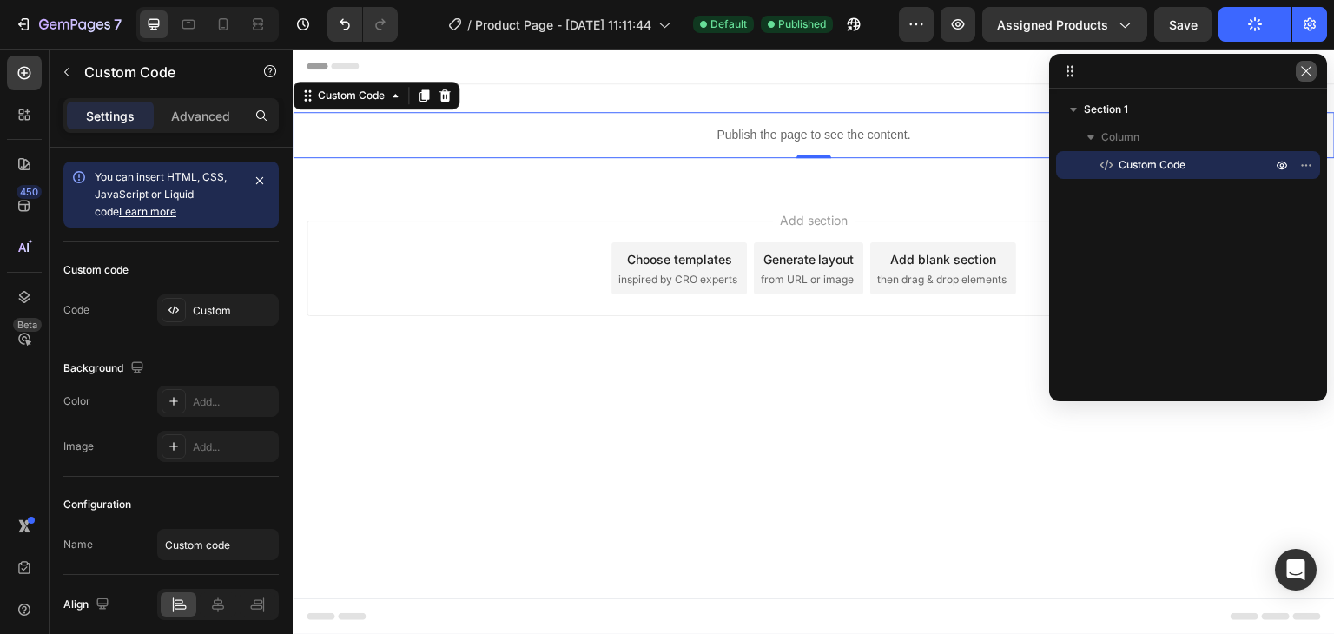
click at [1310, 67] on icon "button" at bounding box center [1307, 71] width 14 height 14
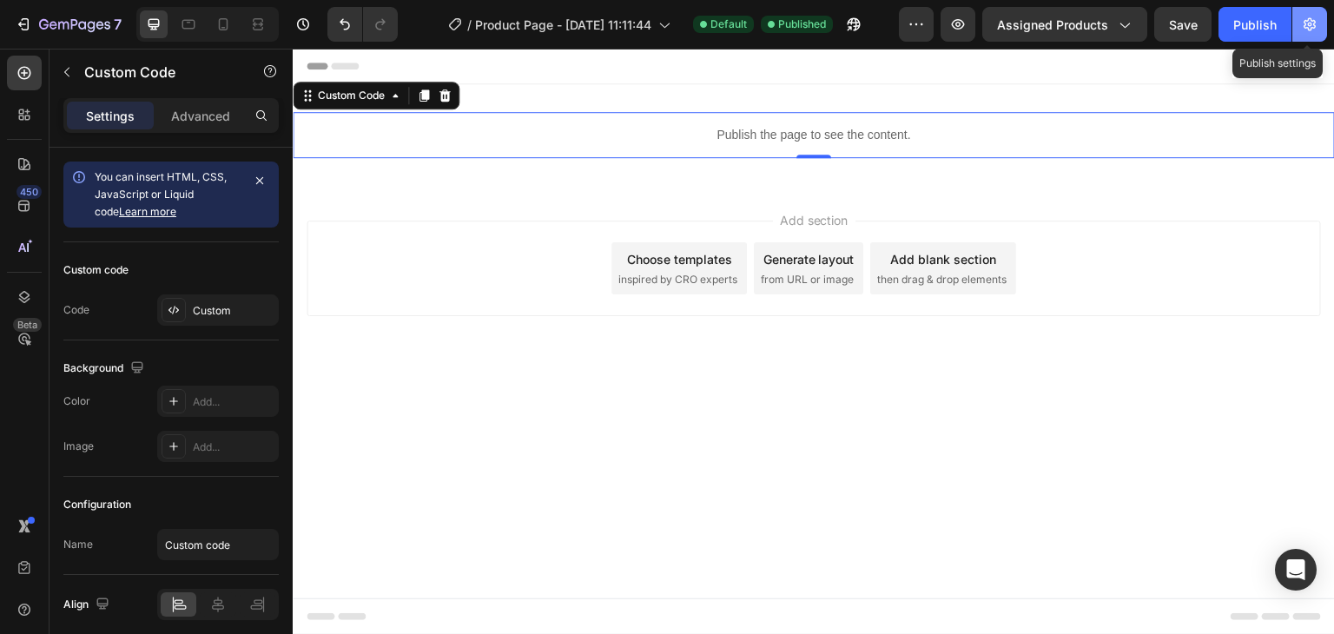
click at [1313, 22] on icon "button" at bounding box center [1309, 24] width 17 height 17
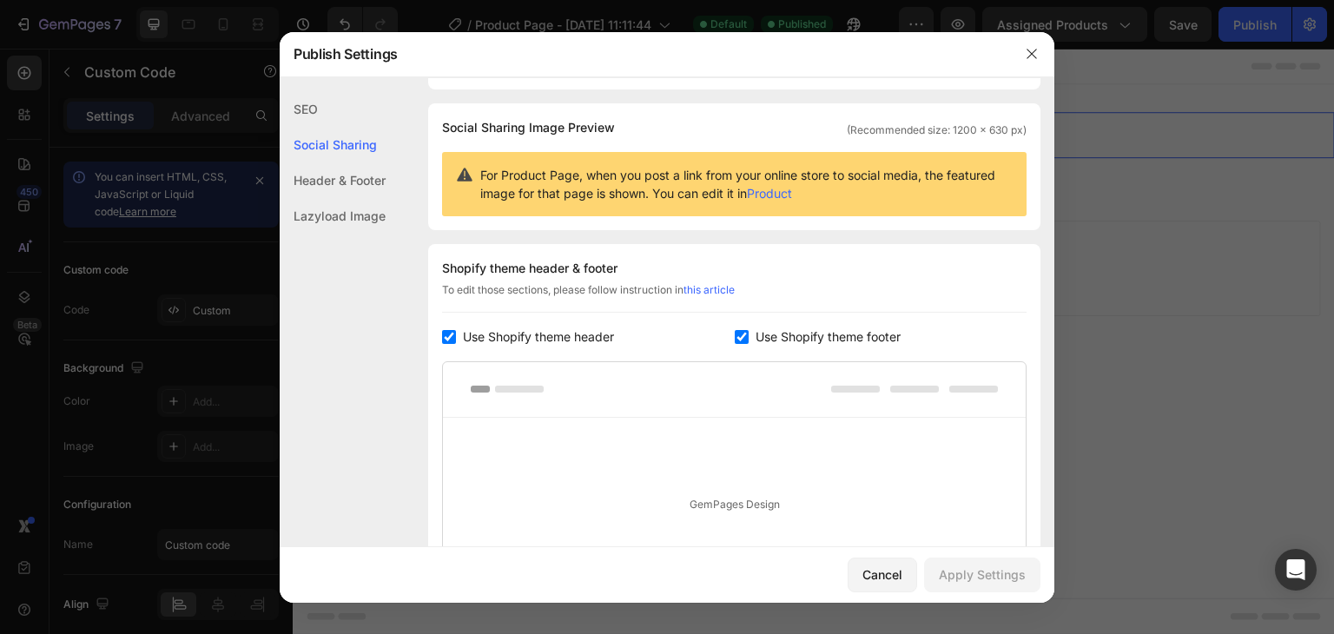
scroll to position [0, 0]
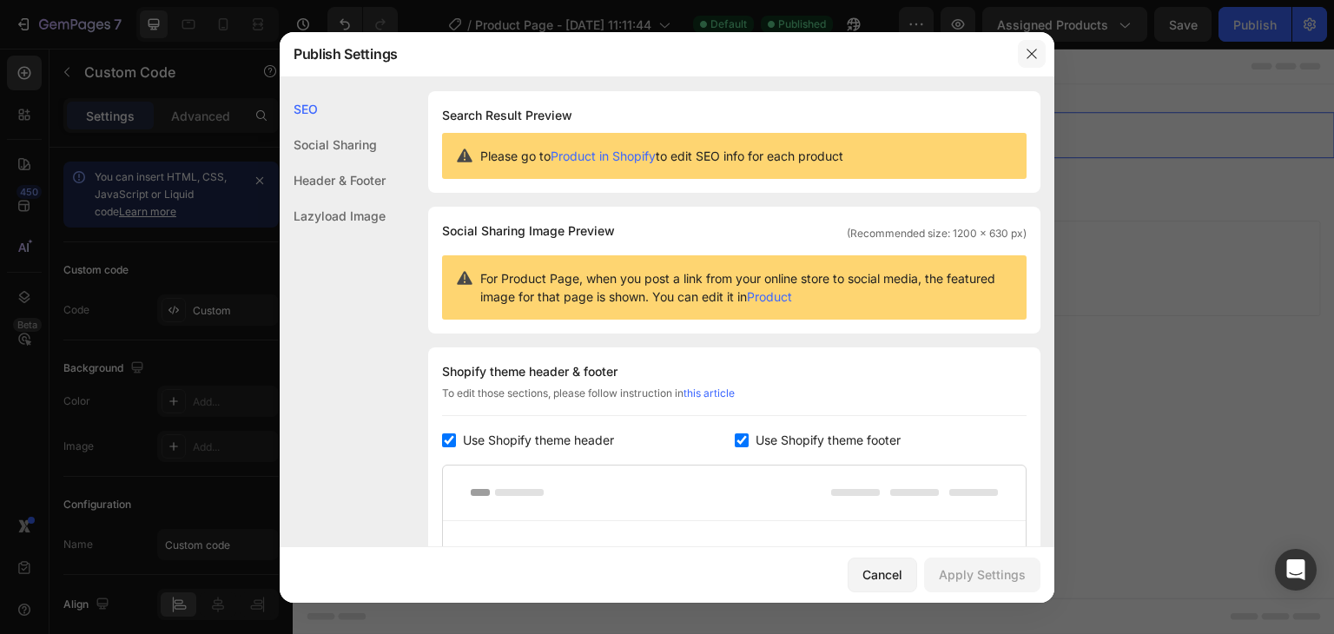
click at [1034, 55] on icon "button" at bounding box center [1032, 54] width 14 height 14
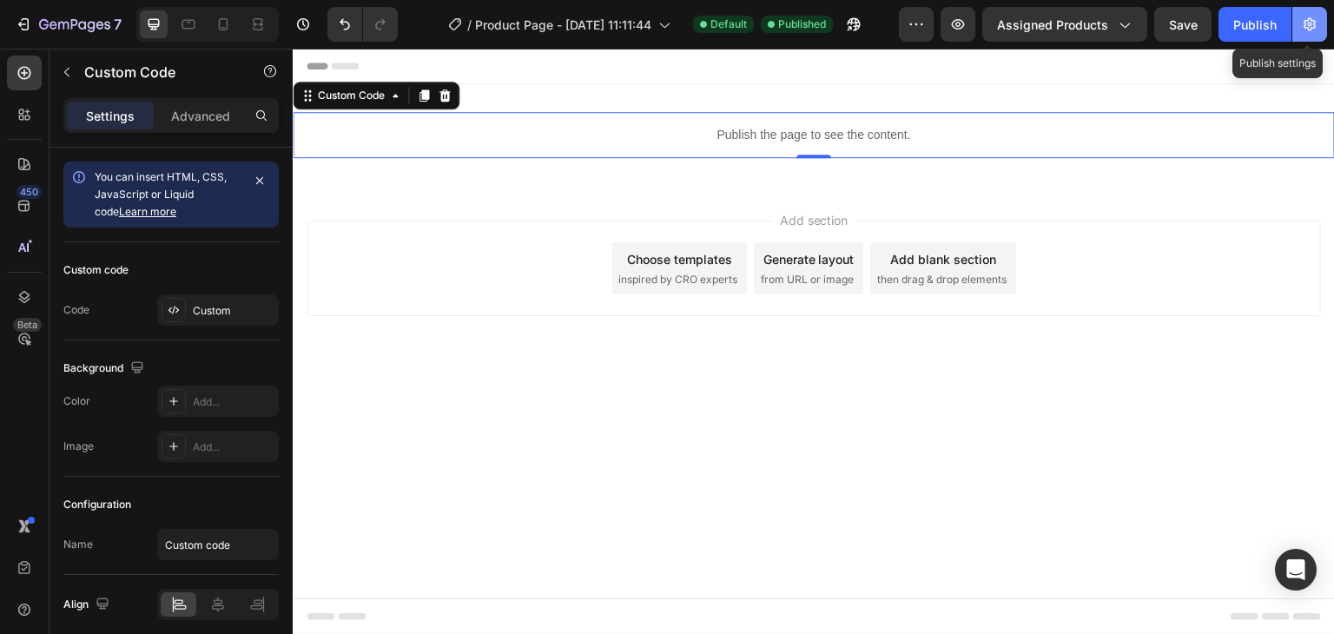
click at [1301, 29] on icon "button" at bounding box center [1309, 24] width 17 height 17
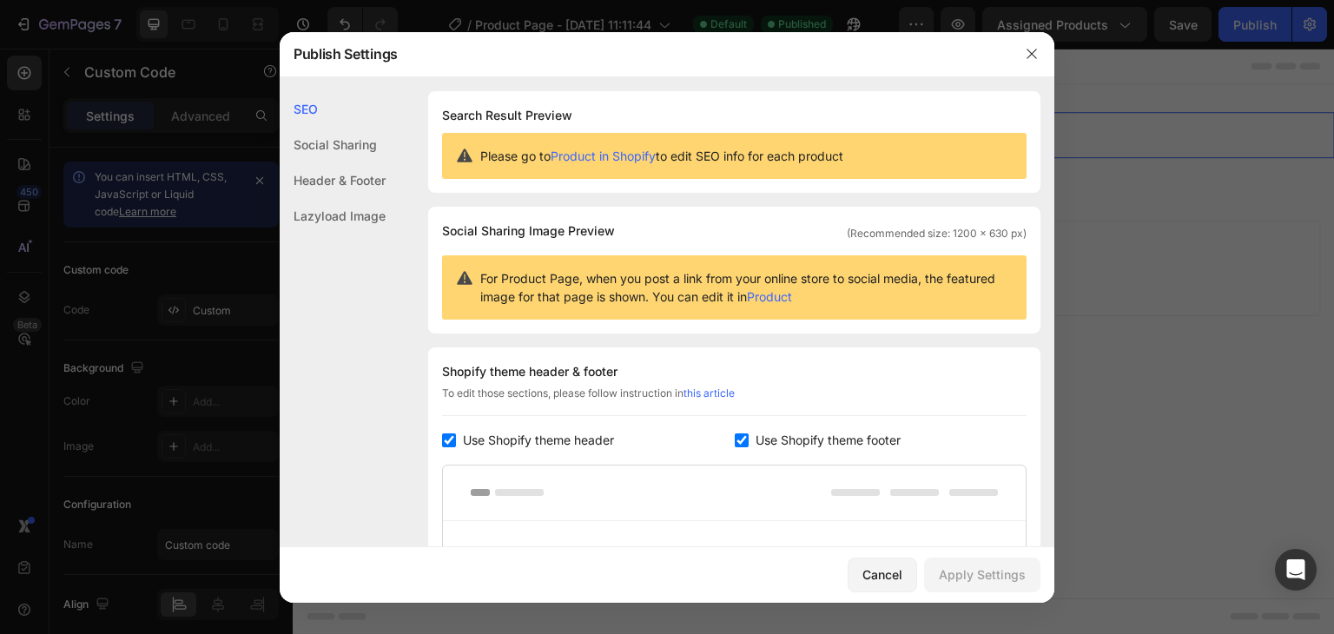
click at [1305, 29] on div at bounding box center [667, 317] width 1334 height 634
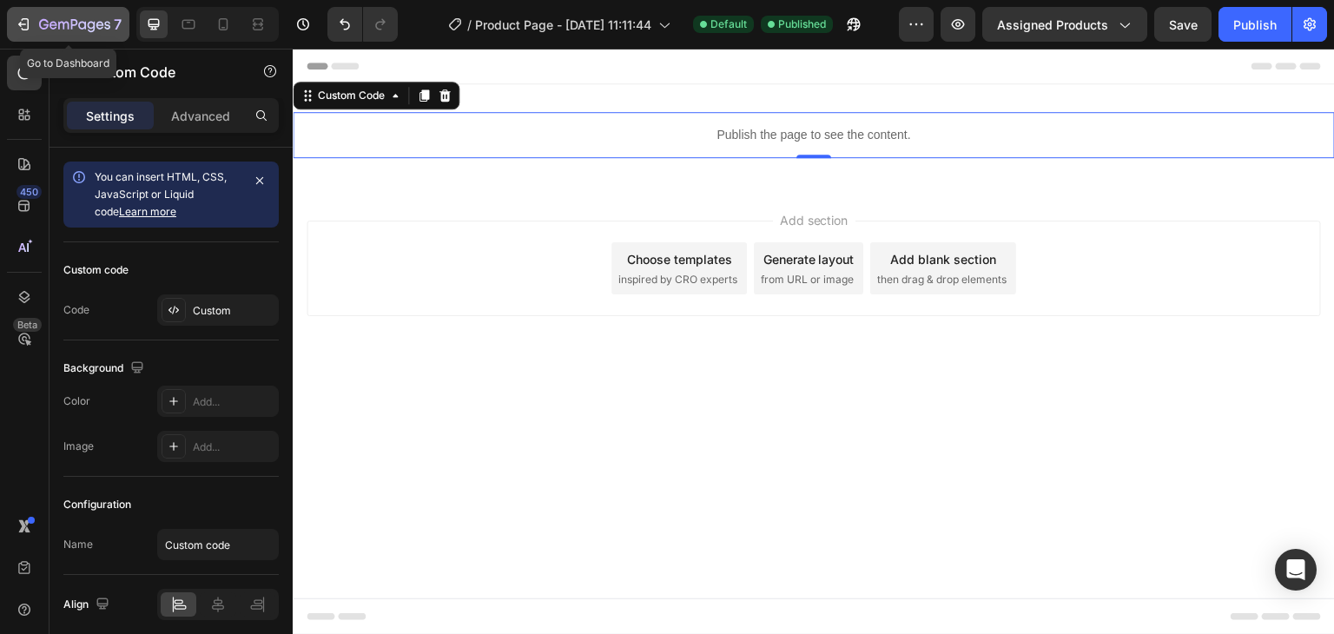
click at [42, 28] on icon "button" at bounding box center [44, 24] width 10 height 10
